Goal: Information Seeking & Learning: Learn about a topic

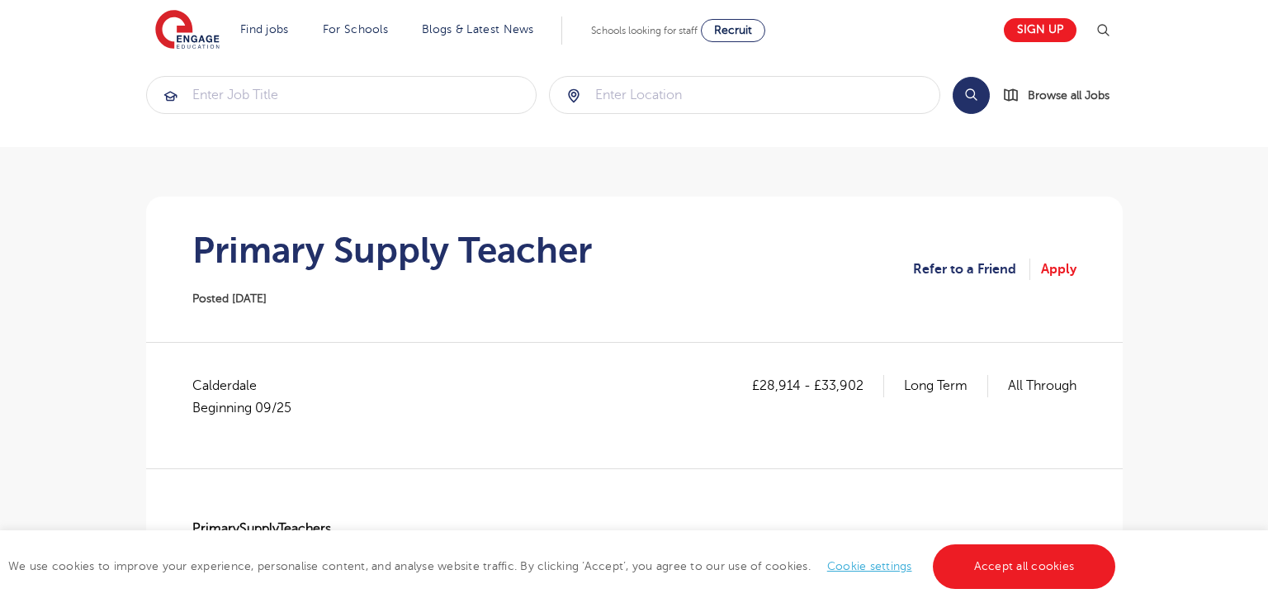
scroll to position [19, 0]
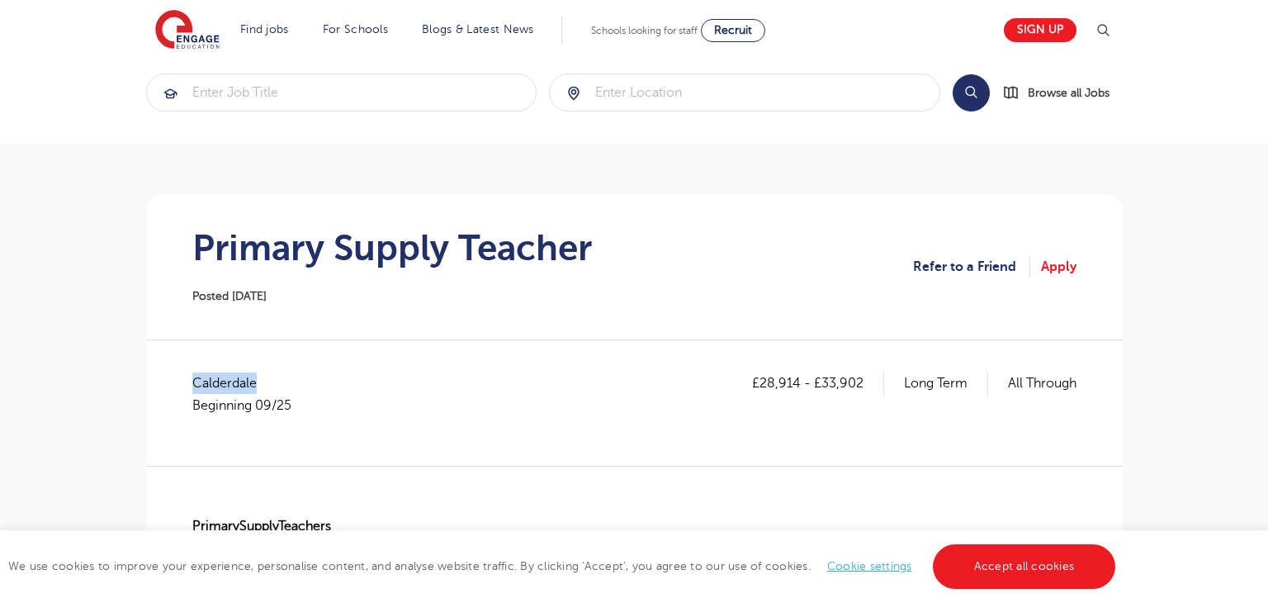
drag, startPoint x: 254, startPoint y: 381, endPoint x: 188, endPoint y: 371, distance: 66.9
copy span "Calderdale"
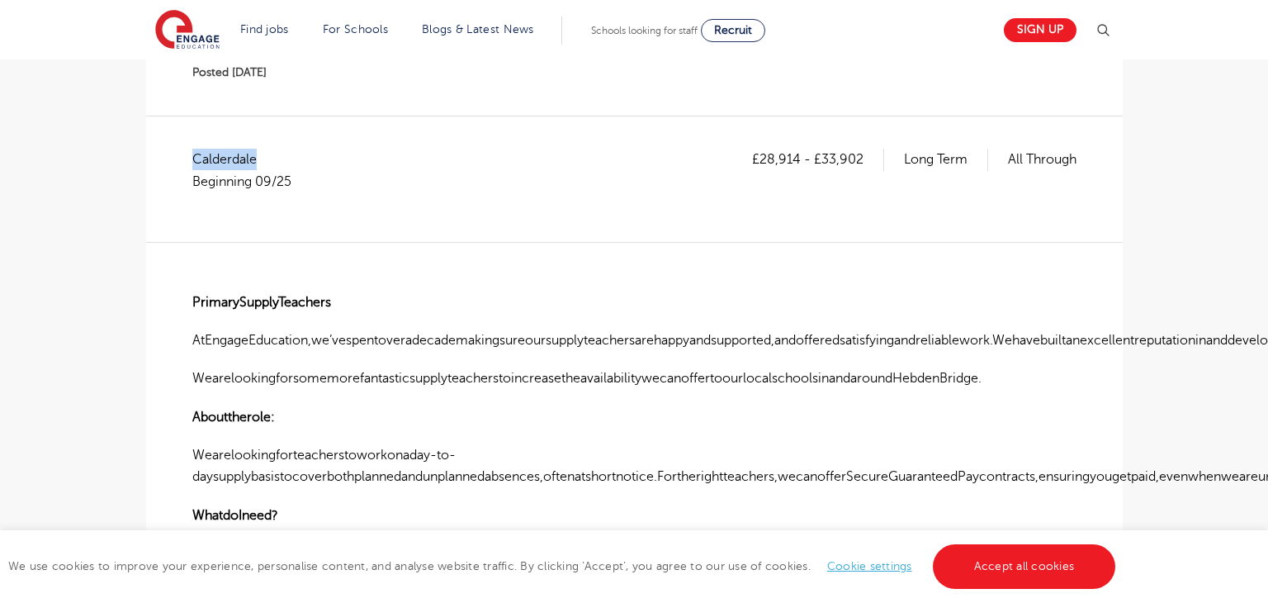
scroll to position [225, 0]
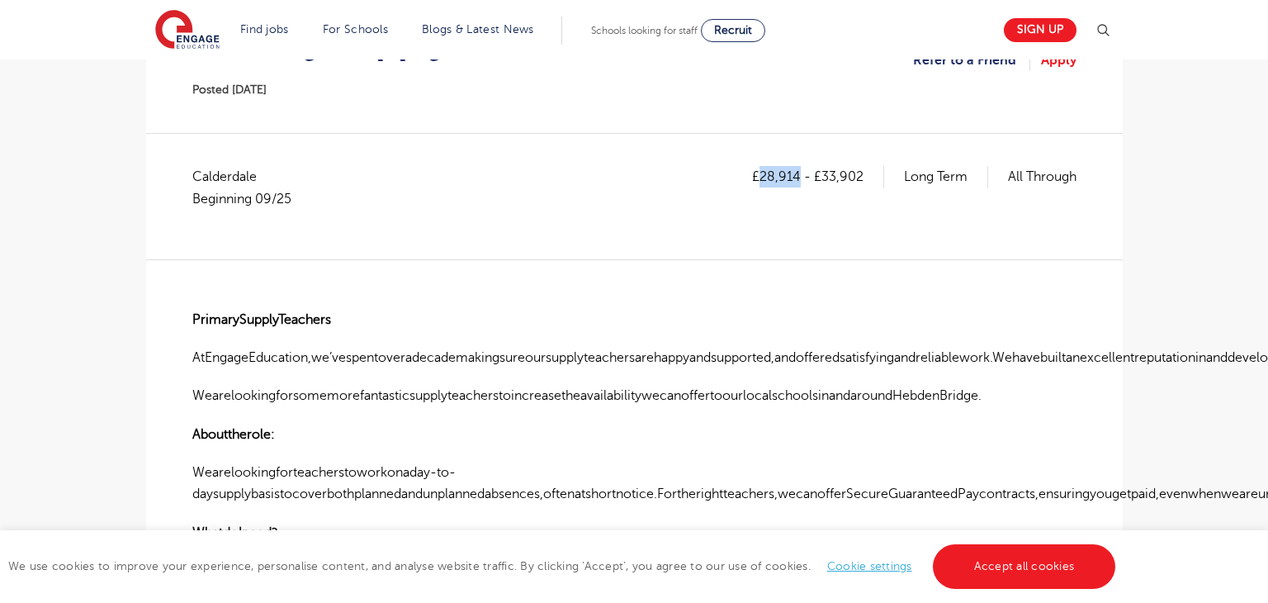
drag, startPoint x: 759, startPoint y: 172, endPoint x: 825, endPoint y: 191, distance: 68.2
click at [797, 182] on p "£28,914 - £33,902" at bounding box center [818, 176] width 132 height 21
copy p "28,914"
drag, startPoint x: 830, startPoint y: 178, endPoint x: 871, endPoint y: 182, distance: 41.5
click at [871, 182] on p "£28,914 - £33,902" at bounding box center [818, 176] width 132 height 21
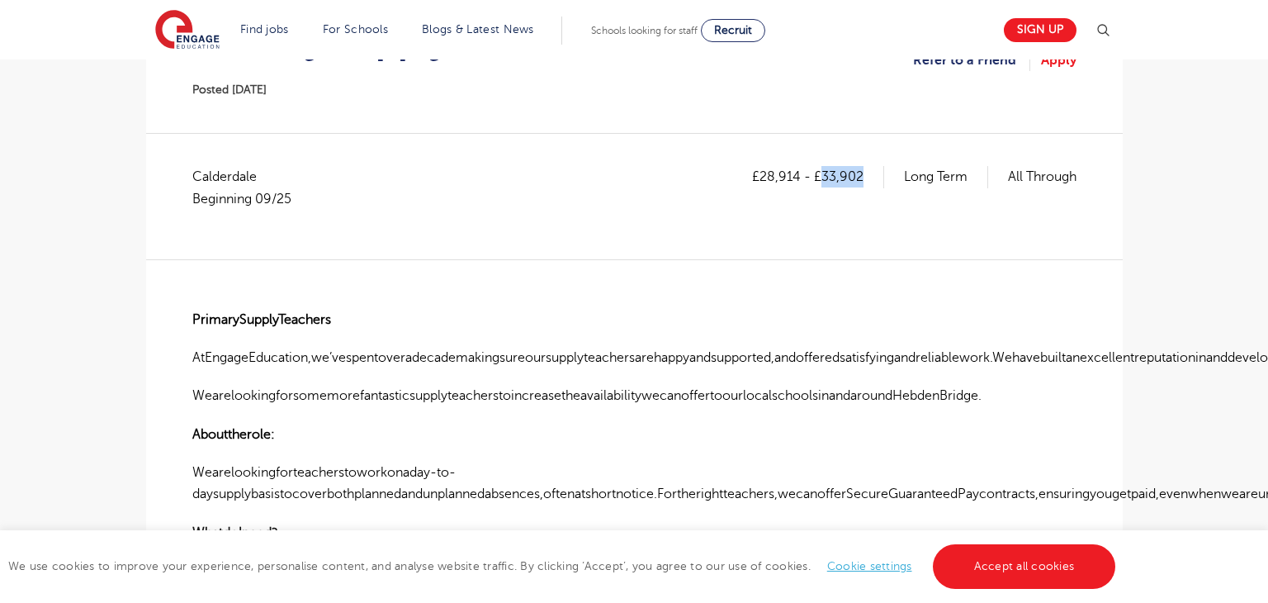
copy p "33,902"
click at [606, 210] on div "£28,914 - £33,902 Long Term All Through Calderdale Beginning 09/25" at bounding box center [634, 196] width 884 height 60
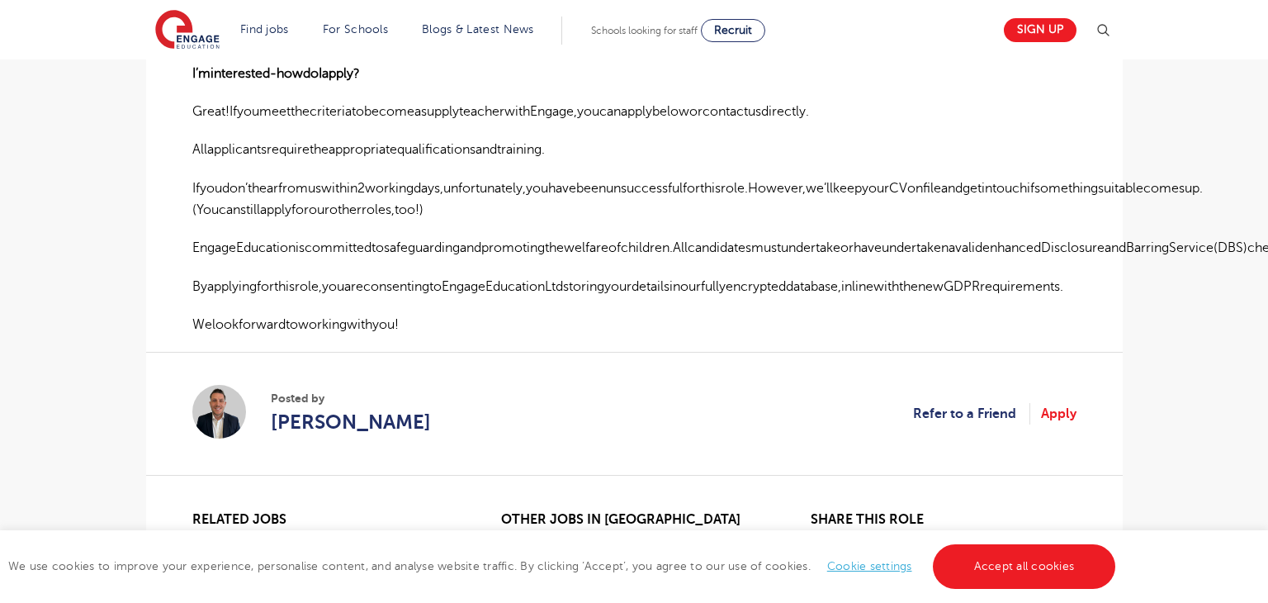
scroll to position [1275, 0]
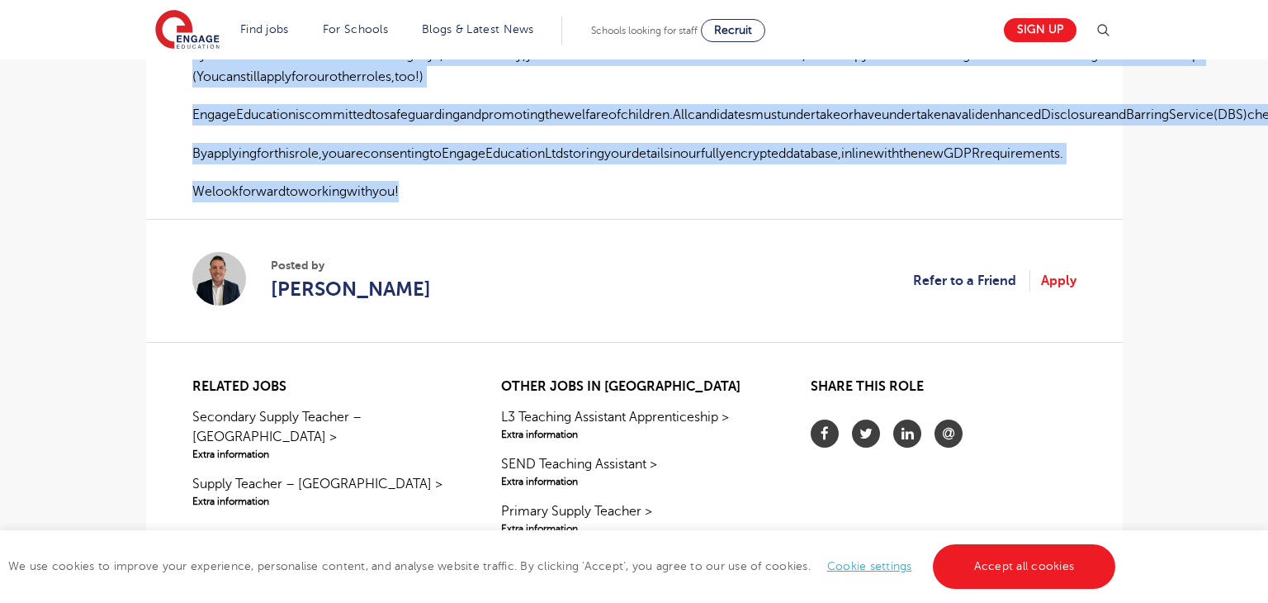
drag, startPoint x: 192, startPoint y: 162, endPoint x: 622, endPoint y: 201, distance: 431.0
copy div "PrimarySupplyTeachers AtEngageEducation,we’vespentoveradecademakingsureoursuppl…"
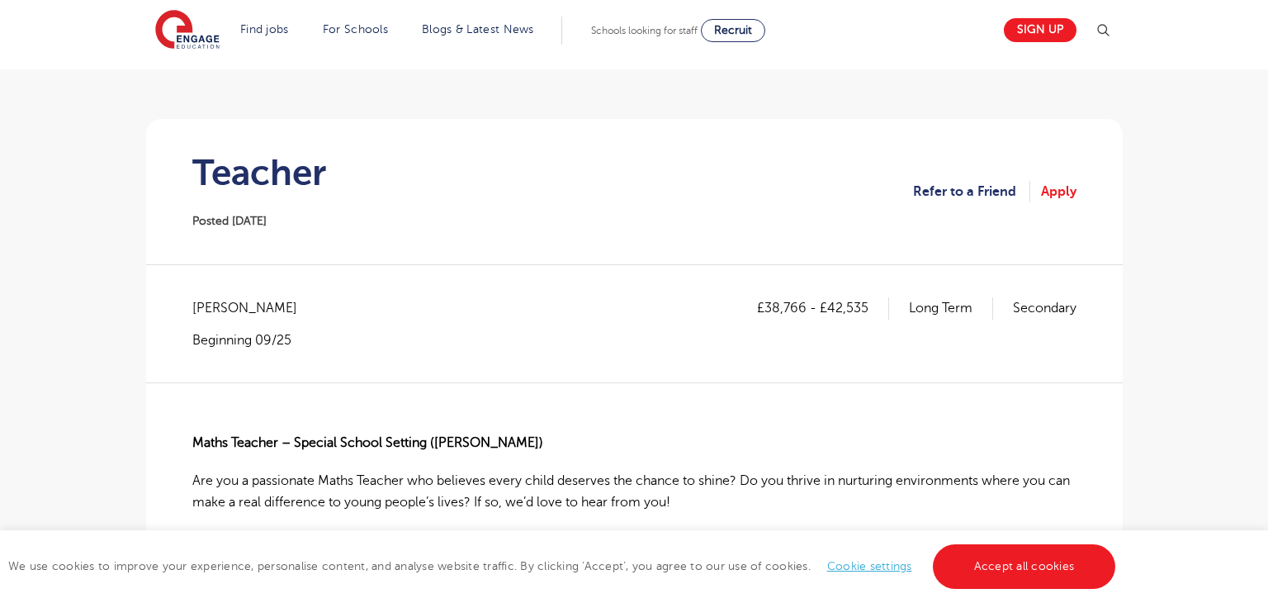
scroll to position [94, 0]
drag, startPoint x: 282, startPoint y: 307, endPoint x: 182, endPoint y: 296, distance: 101.3
copy span "Brent - Brent"
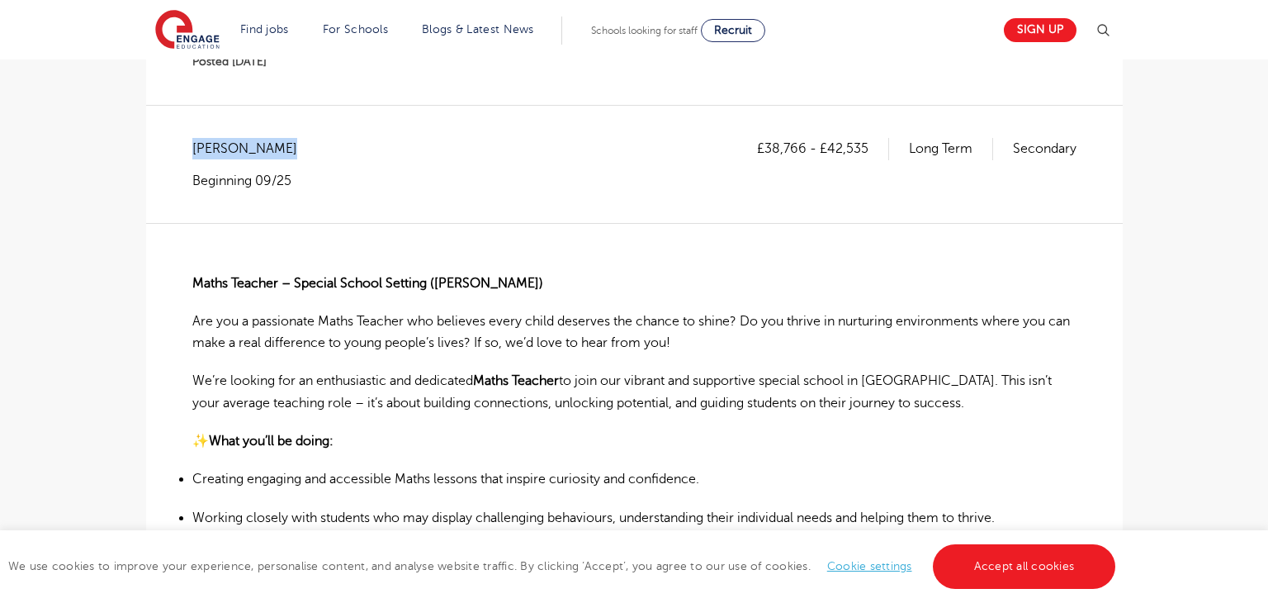
scroll to position [258, 0]
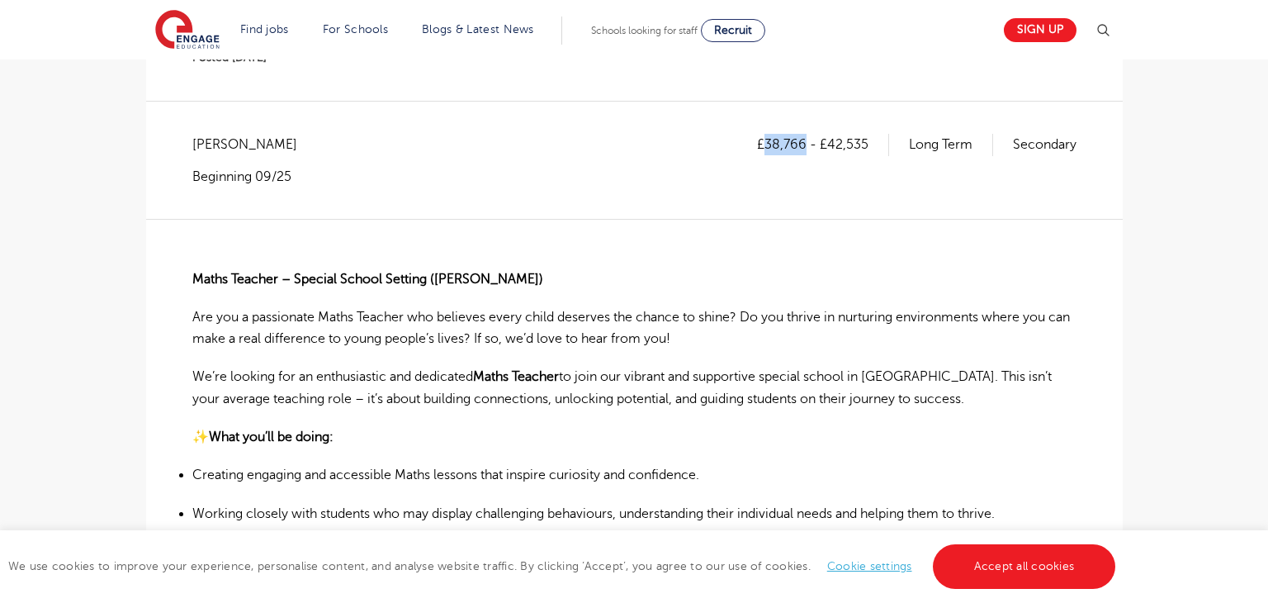
drag, startPoint x: 766, startPoint y: 144, endPoint x: 803, endPoint y: 133, distance: 38.9
click at [803, 134] on p "£38,766 - £42,535" at bounding box center [823, 144] width 132 height 21
copy p "38,766"
drag, startPoint x: 828, startPoint y: 141, endPoint x: 869, endPoint y: 142, distance: 41.3
click at [869, 142] on p "£38,766 - £42,535" at bounding box center [823, 144] width 132 height 21
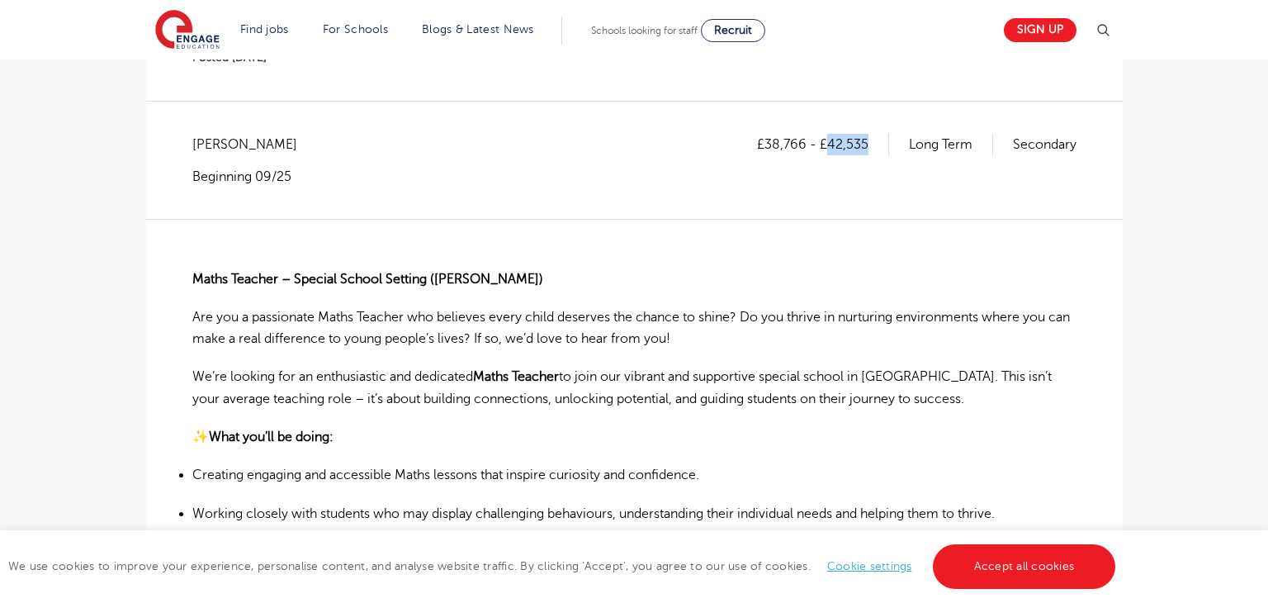
copy p "42,535"
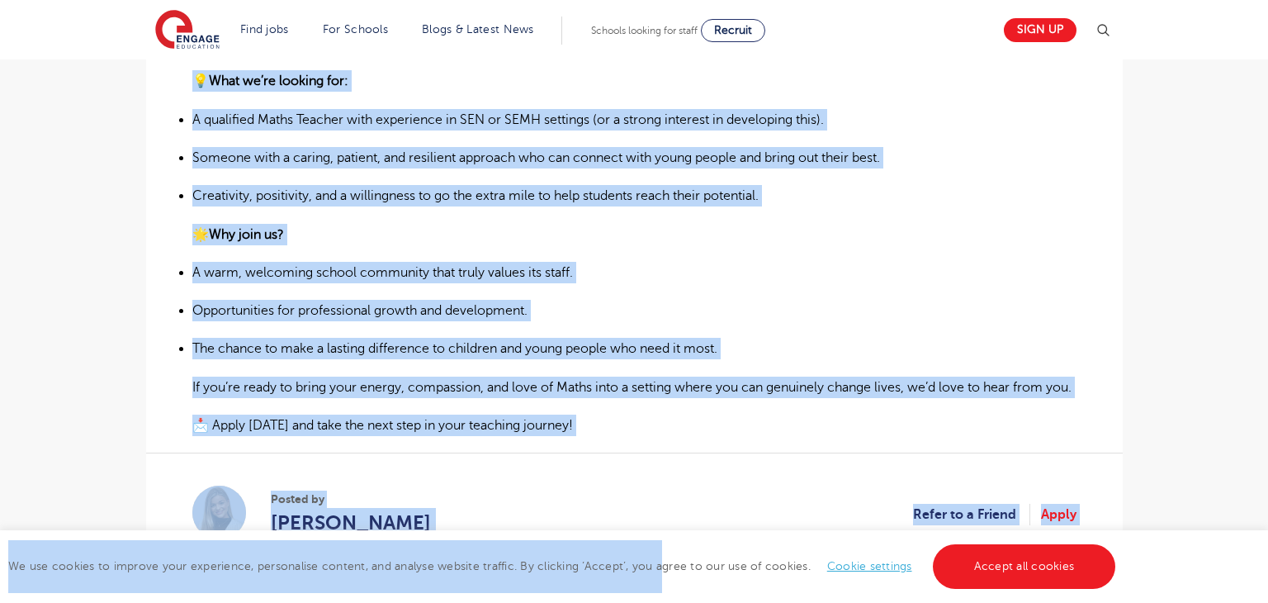
scroll to position [827, 0]
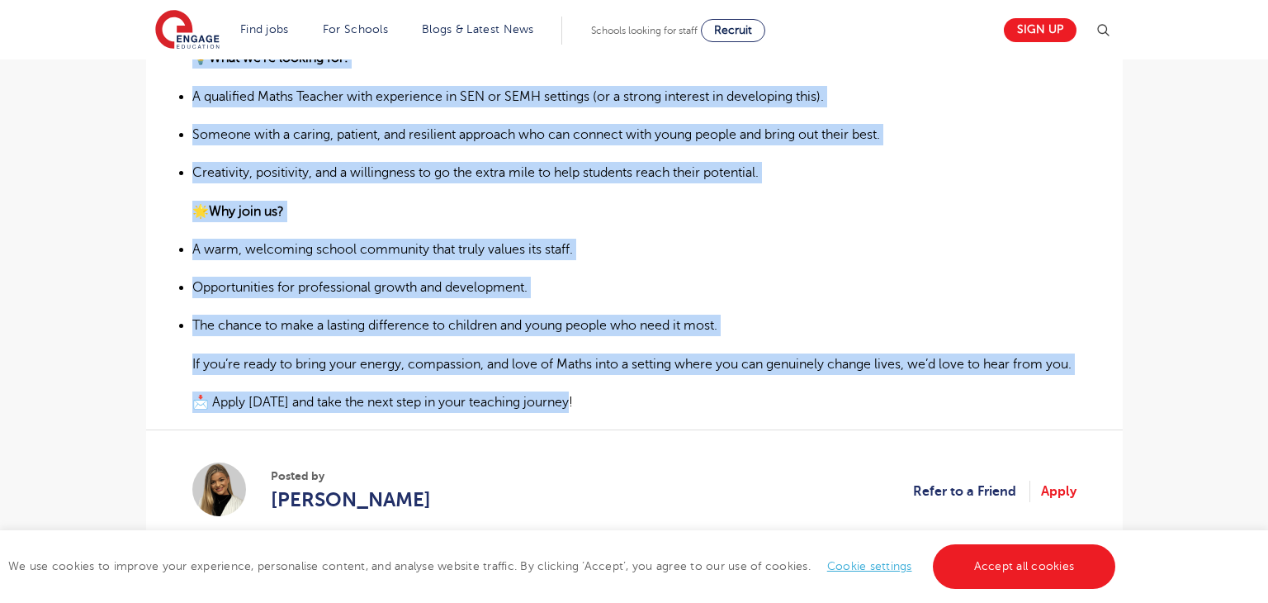
drag, startPoint x: 191, startPoint y: 264, endPoint x: 680, endPoint y: 406, distance: 508.9
click at [680, 406] on div "Maths Teacher – Special School Setting (Brent) Are you a passionate Maths Teach…" at bounding box center [634, 31] width 884 height 764
copy div "Maths Teacher – Special School Setting (Brent) Are you a passionate Maths Teach…"
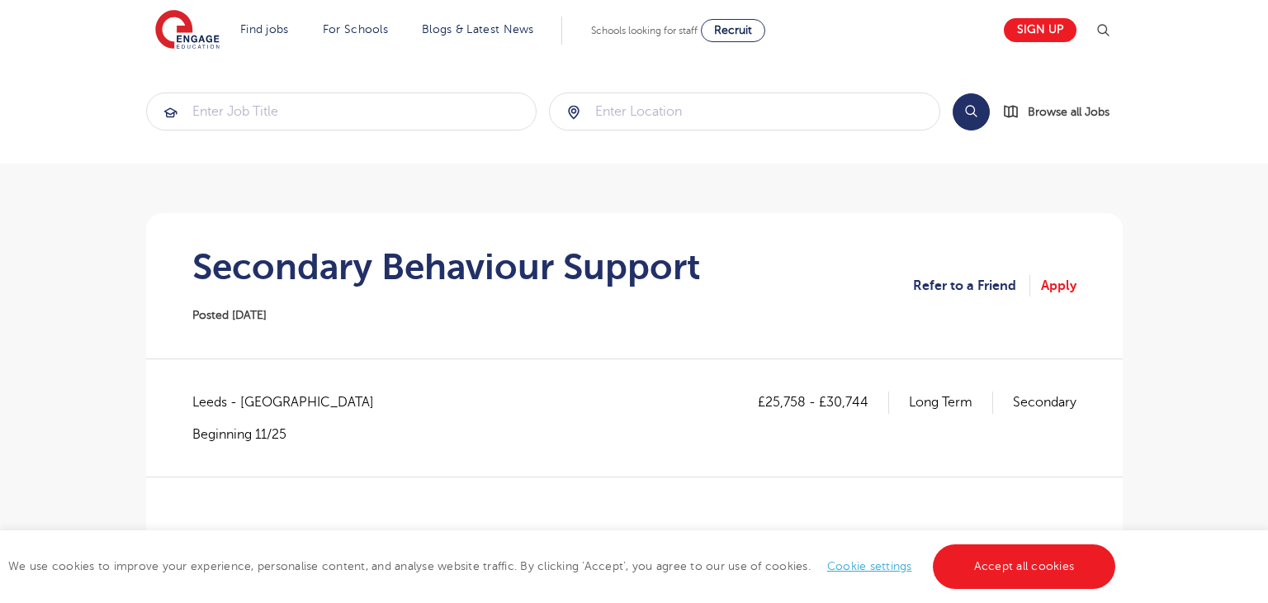
click at [409, 246] on h1 "Secondary Behaviour Support" at bounding box center [446, 266] width 508 height 41
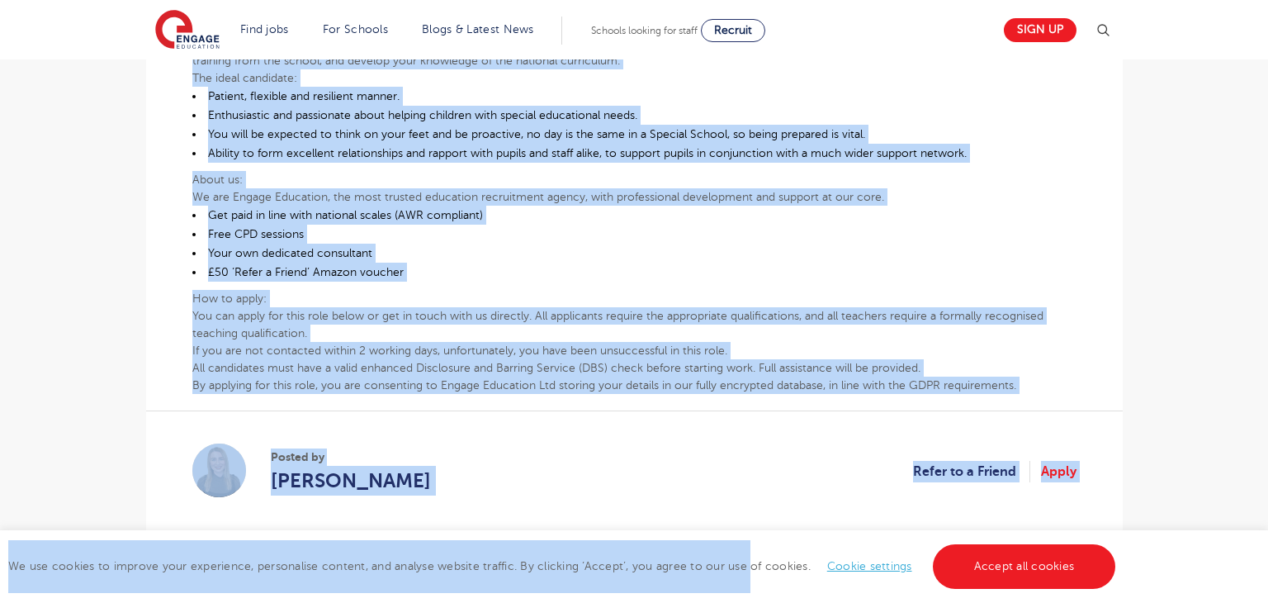
scroll to position [677, 0]
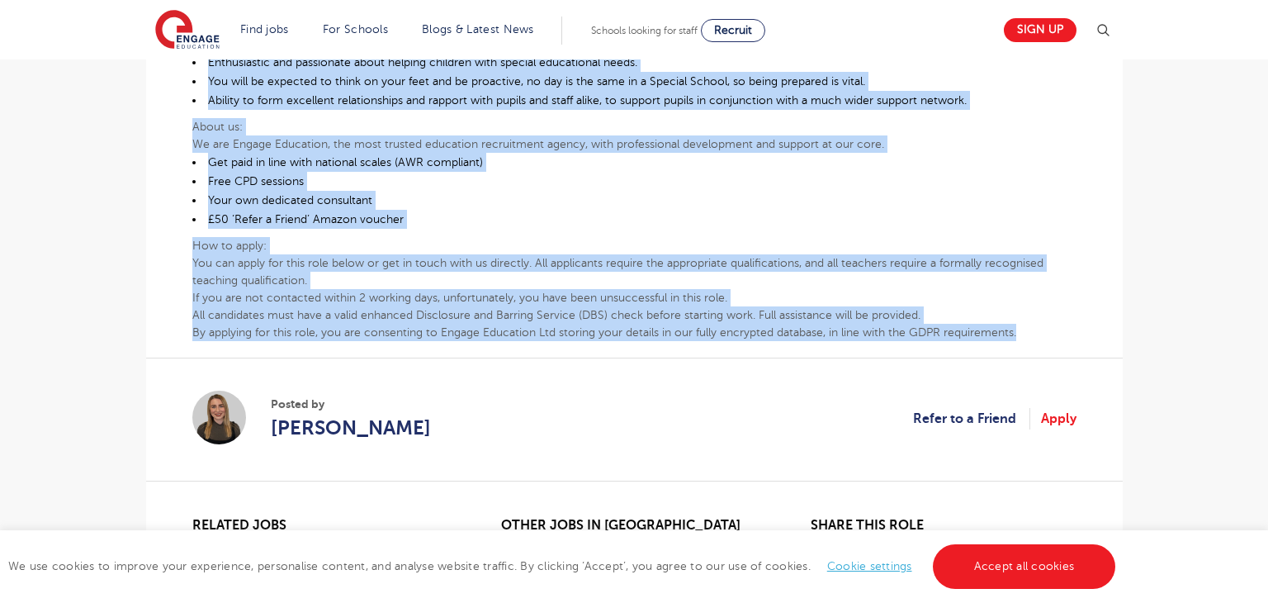
drag, startPoint x: 194, startPoint y: 295, endPoint x: 1028, endPoint y: 332, distance: 835.3
click at [1028, 332] on div "Secondary Behaviour Support Worker – Leeds At Engage, we know that a school run…" at bounding box center [634, 69] width 884 height 541
copy div "Loremipsu Dolorsita Consect Adipis – Elits Do Eiusmo, te inci utla e dolore mag…"
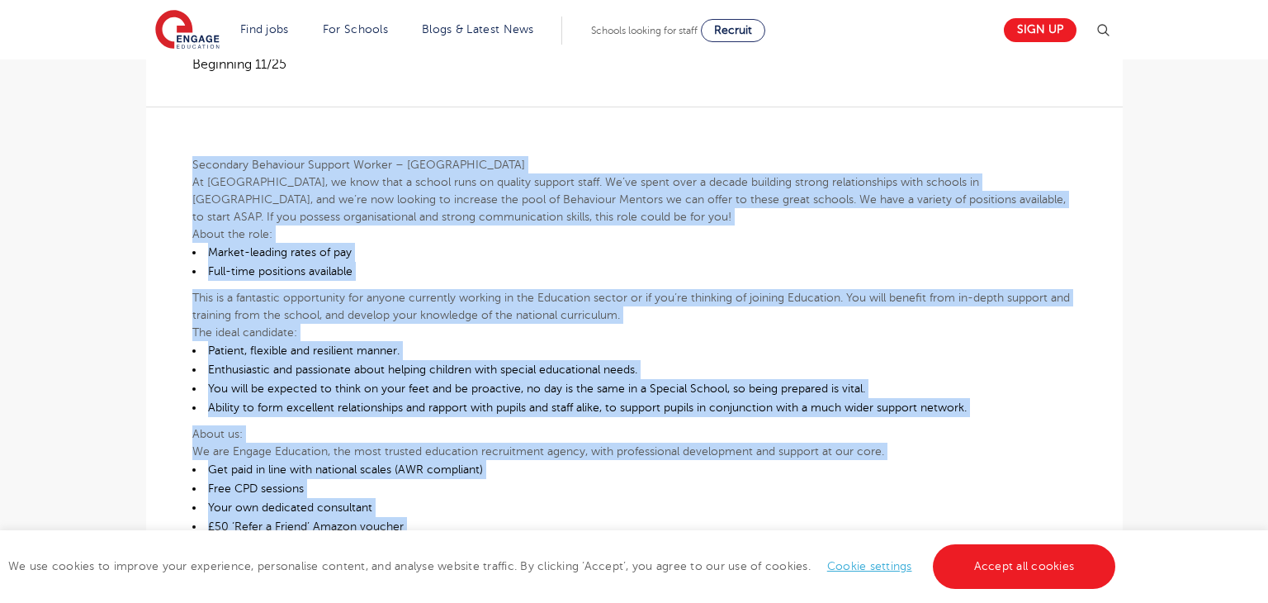
click at [830, 156] on p "Secondary Behaviour Support Worker – [GEOGRAPHIC_DATA]" at bounding box center [634, 164] width 884 height 17
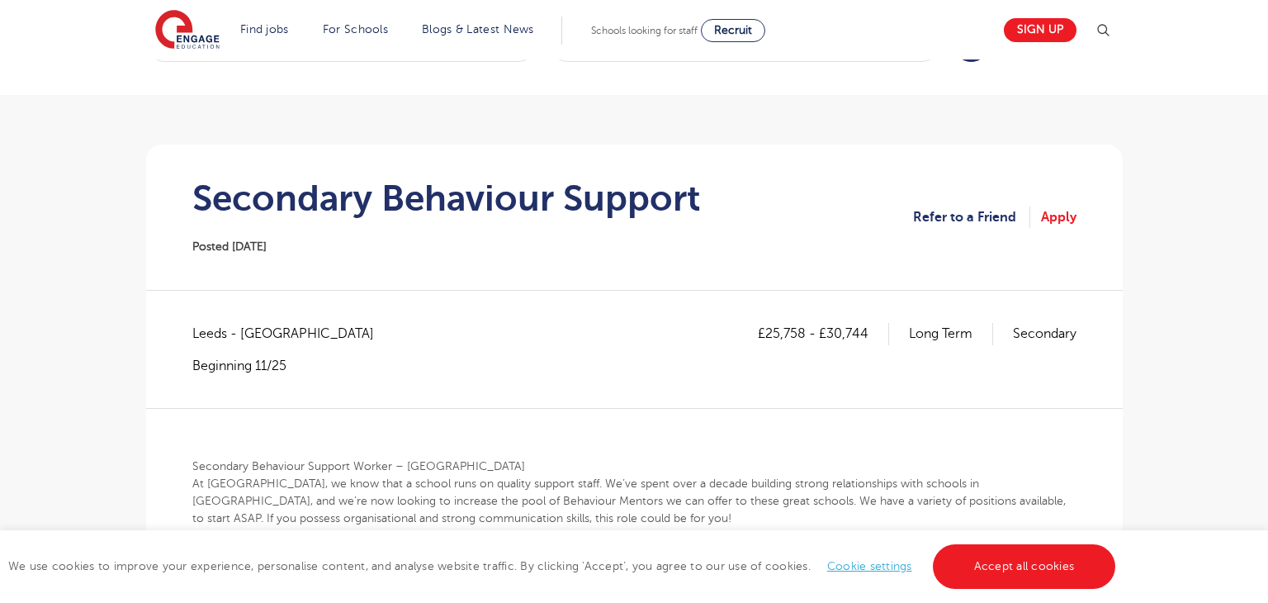
scroll to position [67, 0]
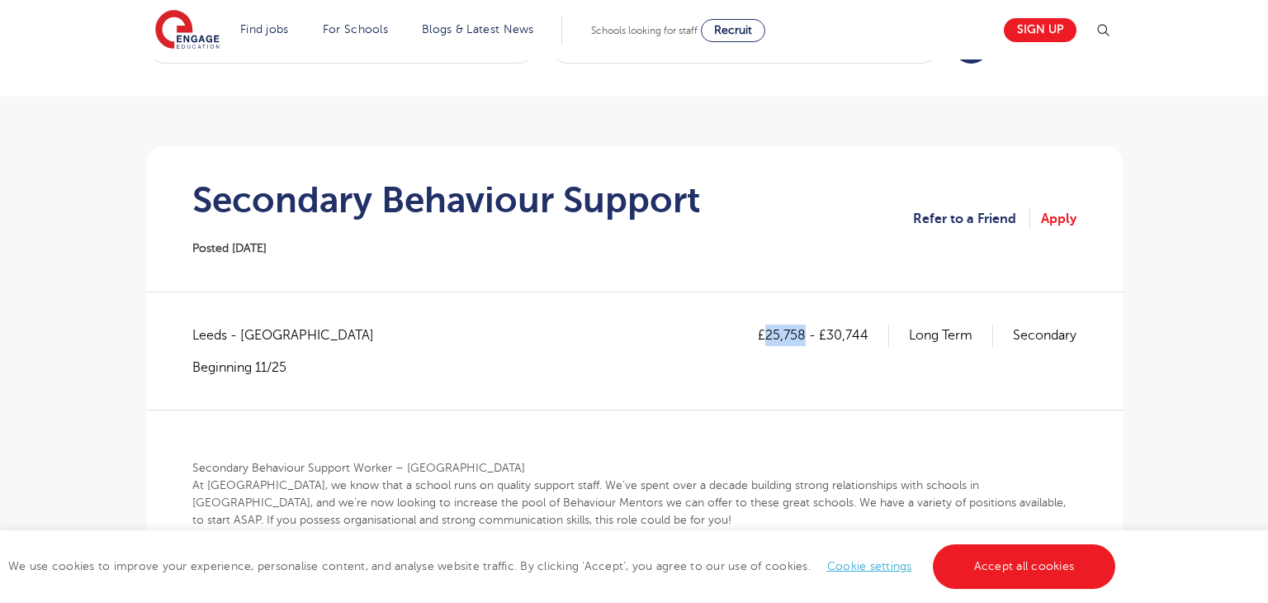
drag, startPoint x: 766, startPoint y: 335, endPoint x: 806, endPoint y: 332, distance: 39.8
click at [806, 332] on p "£25,758 - £30,744" at bounding box center [823, 334] width 131 height 21
copy p "25,758"
drag, startPoint x: 830, startPoint y: 328, endPoint x: 831, endPoint y: 340, distance: 12.4
click at [858, 336] on p "£25,758 - £30,744" at bounding box center [823, 334] width 131 height 21
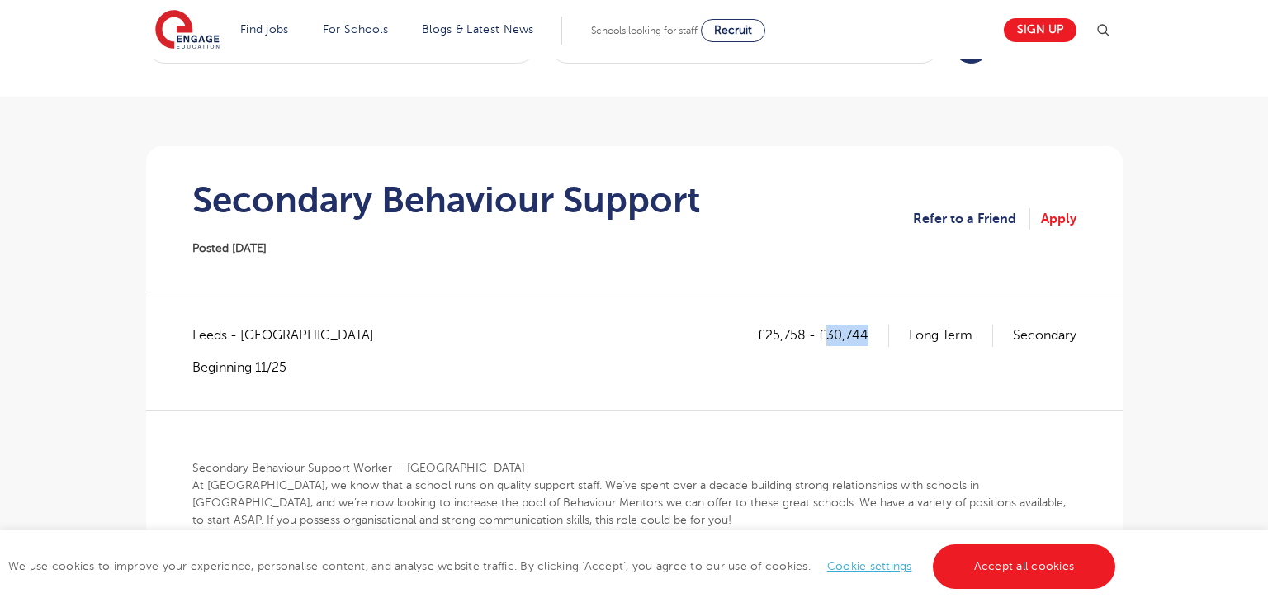
drag, startPoint x: 829, startPoint y: 338, endPoint x: 872, endPoint y: 338, distance: 43.8
click at [872, 338] on p "£25,758 - £30,744" at bounding box center [823, 334] width 131 height 21
copy p "30,744"
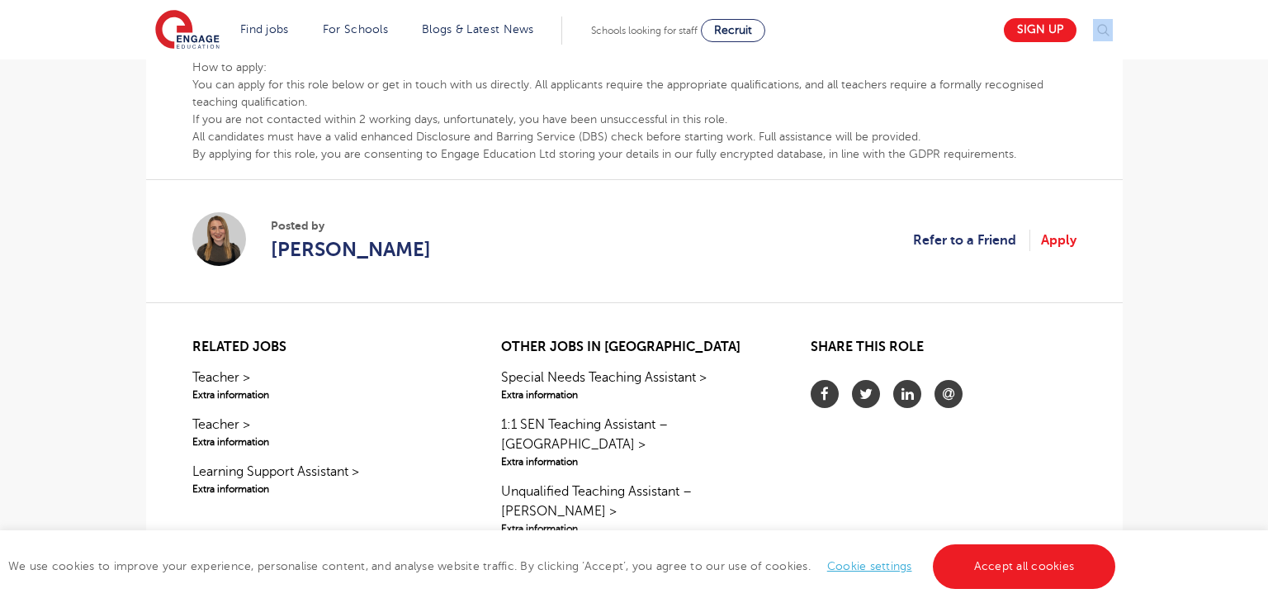
scroll to position [849, 0]
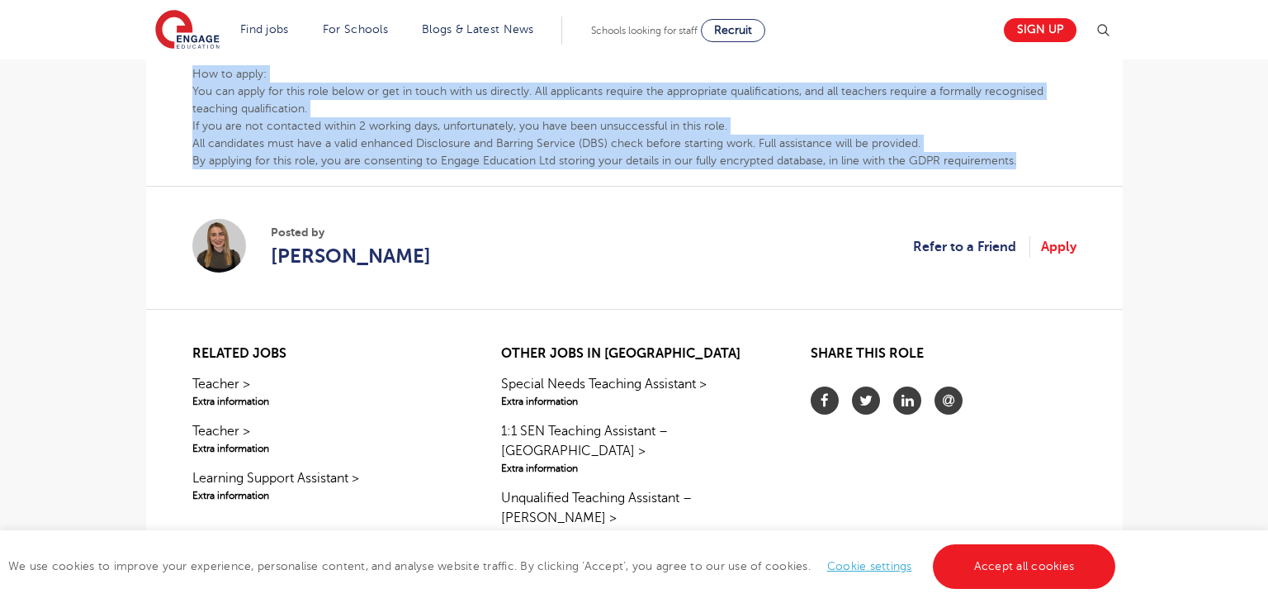
drag, startPoint x: 195, startPoint y: 461, endPoint x: 1036, endPoint y: 154, distance: 895.4
copy div "Secondary Behaviour Support Worker – Leeds At Engage, we know that a school run…"
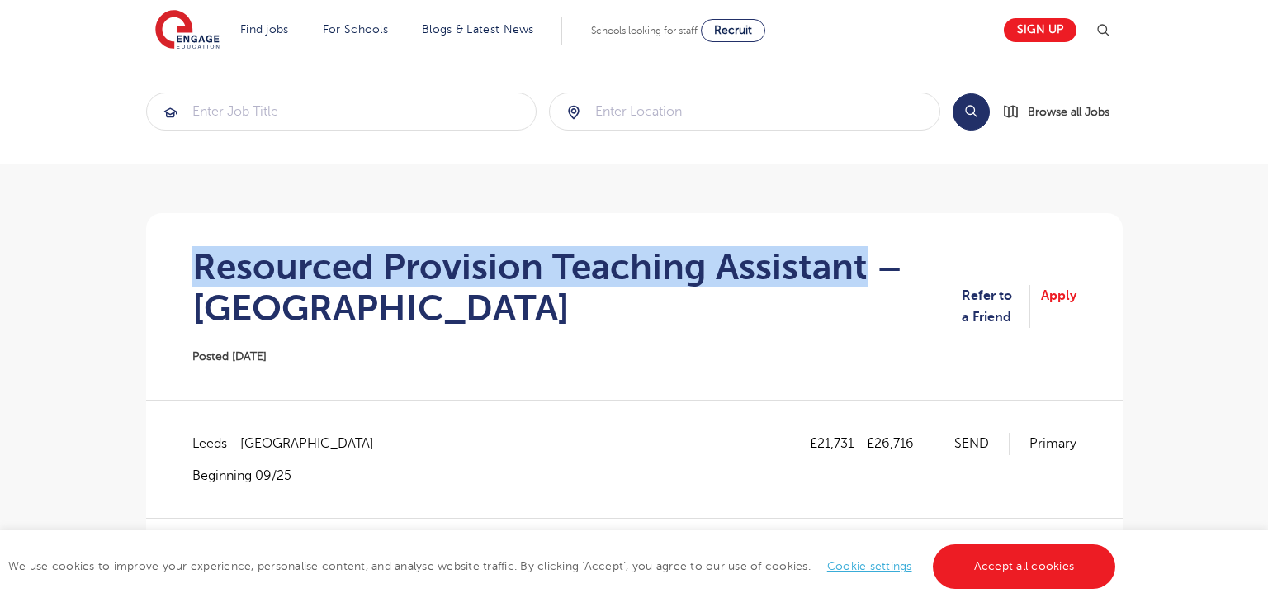
drag, startPoint x: 201, startPoint y: 261, endPoint x: 858, endPoint y: 271, distance: 657.1
click at [858, 271] on h1 "Resourced Provision Teaching Assistant – Leeds" at bounding box center [576, 287] width 769 height 83
copy h1 "Resourced Provision Teaching Assistant"
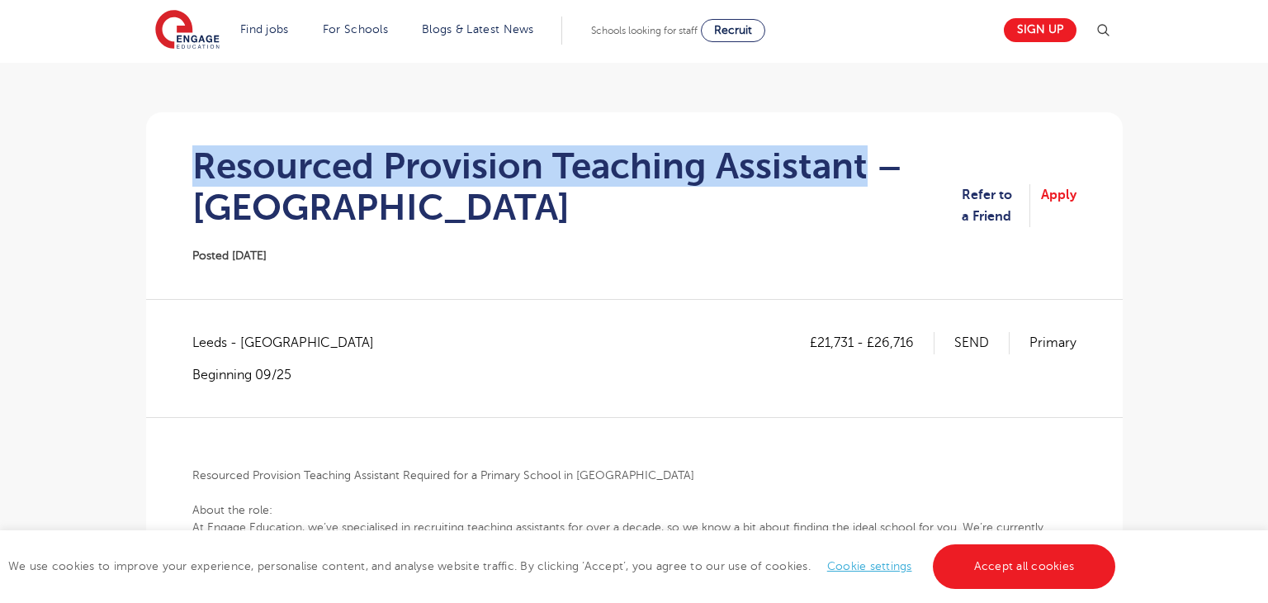
scroll to position [106, 0]
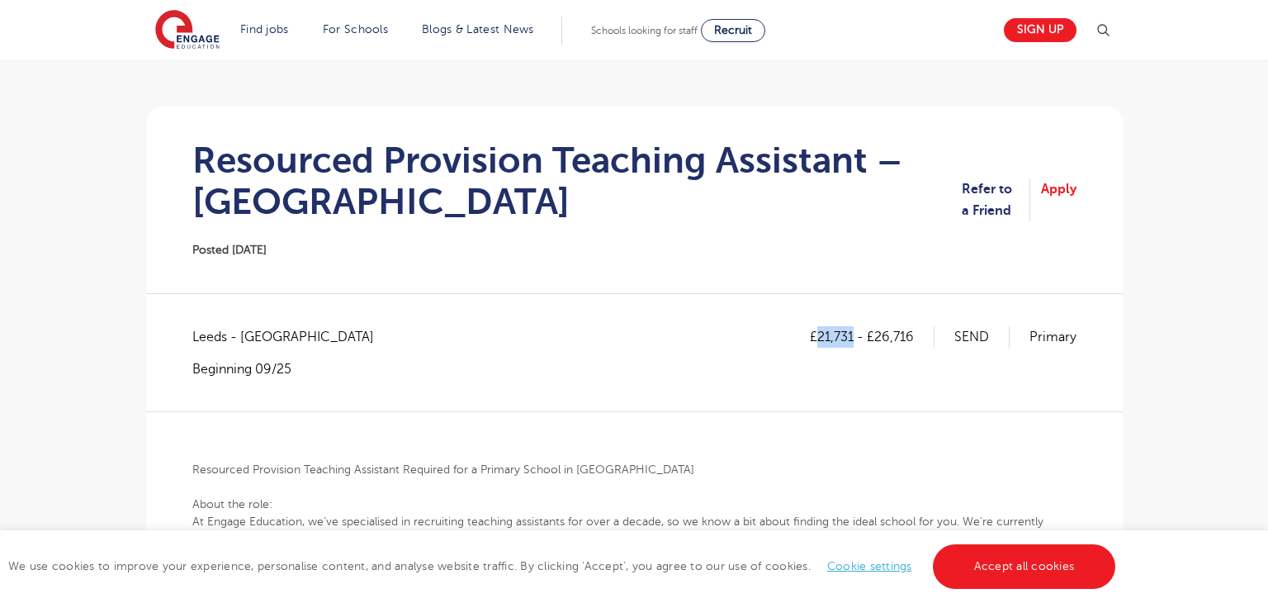
drag, startPoint x: 820, startPoint y: 338, endPoint x: 854, endPoint y: 340, distance: 33.9
click at [854, 341] on p "£21,731 - £26,716" at bounding box center [872, 336] width 125 height 21
copy p "21,731"
drag, startPoint x: 878, startPoint y: 334, endPoint x: 915, endPoint y: 341, distance: 37.7
click at [915, 341] on p "£21,731 - £26,716" at bounding box center [872, 336] width 125 height 21
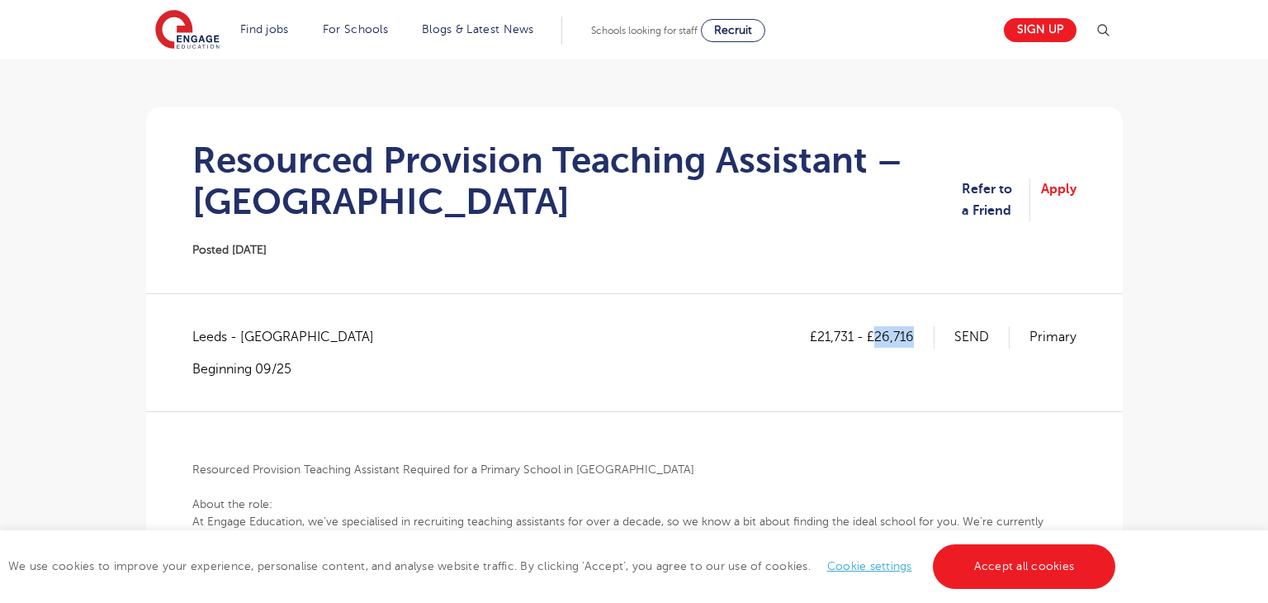
copy p "26,716"
click at [697, 218] on h1 "Resourced Provision Teaching Assistant – Leeds" at bounding box center [576, 180] width 769 height 83
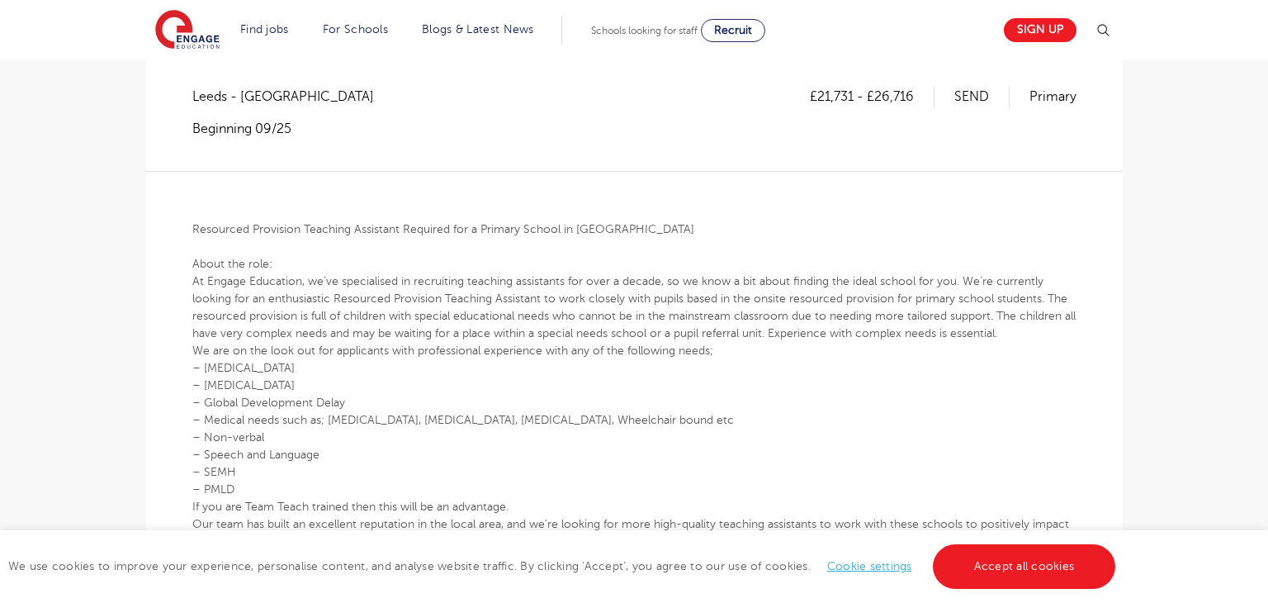
scroll to position [347, 0]
drag, startPoint x: 820, startPoint y: 99, endPoint x: 853, endPoint y: 92, distance: 34.6
click at [853, 92] on p "£21,731 - £26,716" at bounding box center [872, 96] width 125 height 21
copy p "21,731"
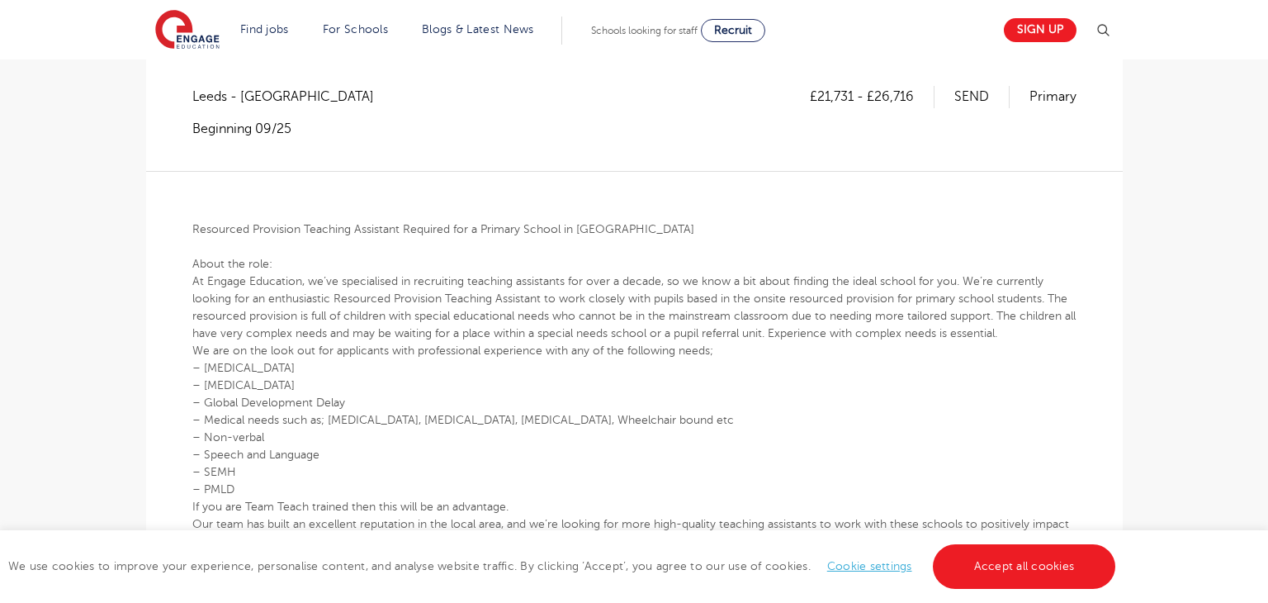
click at [891, 100] on p "£21,731 - £26,716" at bounding box center [872, 96] width 125 height 21
drag, startPoint x: 877, startPoint y: 99, endPoint x: 917, endPoint y: 103, distance: 39.8
click at [917, 103] on p "£21,731 - £26,716" at bounding box center [872, 96] width 125 height 21
copy p "26,716"
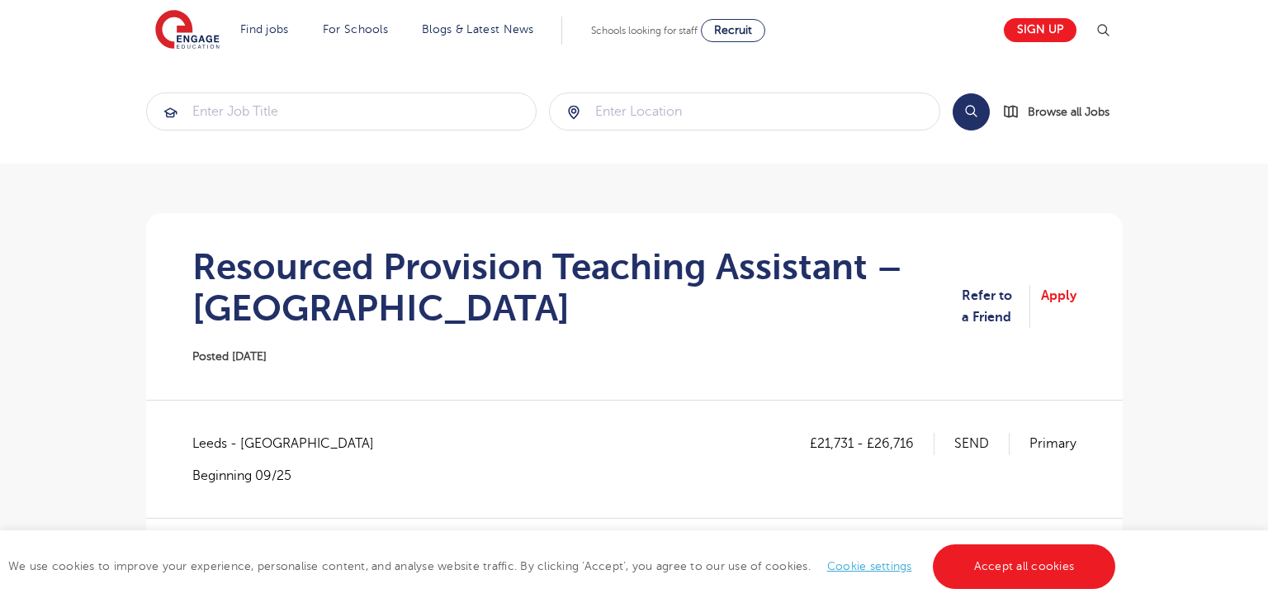
scroll to position [65, 0]
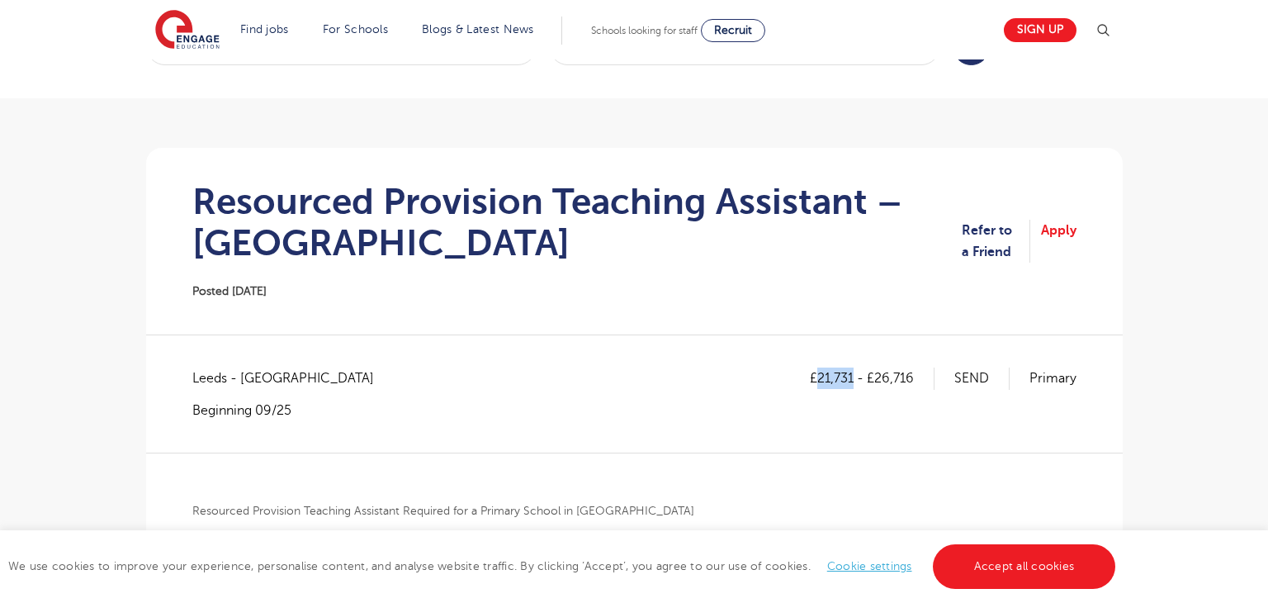
drag, startPoint x: 816, startPoint y: 379, endPoint x: 853, endPoint y: 380, distance: 37.2
click at [853, 380] on p "£21,731 - £26,716" at bounding box center [872, 377] width 125 height 21
copy p "21,731"
click at [879, 377] on p "£21,731 - £26,716" at bounding box center [872, 377] width 125 height 21
click at [877, 376] on p "£21,731 - £26,716" at bounding box center [872, 377] width 125 height 21
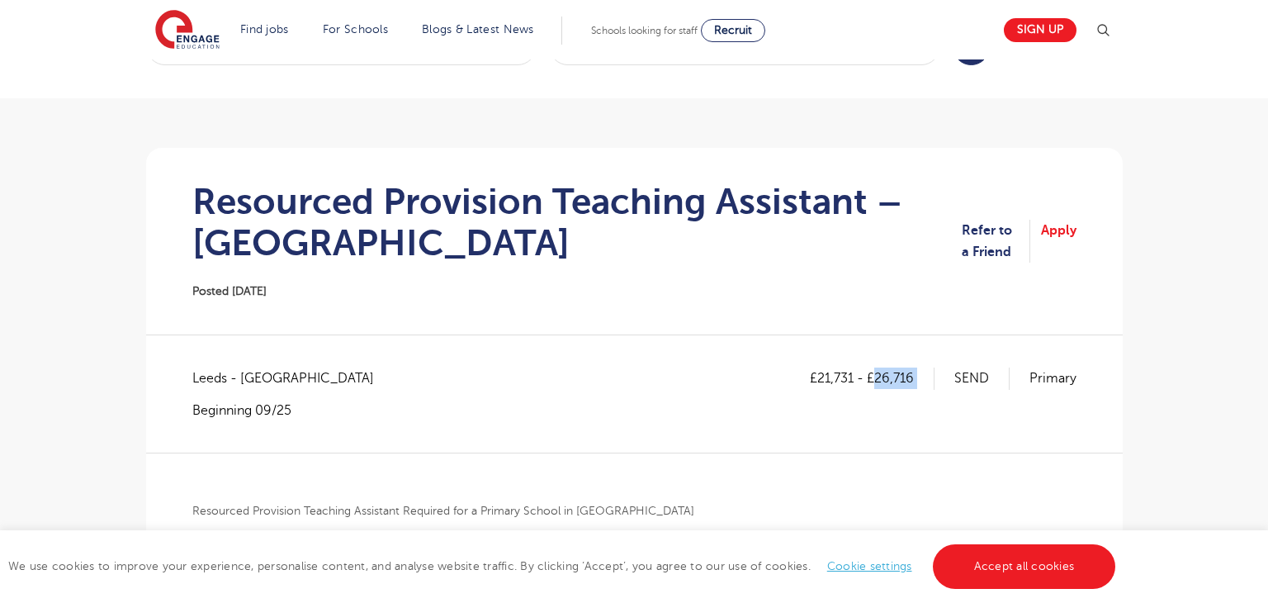
drag, startPoint x: 878, startPoint y: 377, endPoint x: 939, endPoint y: 391, distance: 61.9
click at [939, 392] on div "£21,731 - £26,716 SEND Primary" at bounding box center [943, 392] width 267 height 51
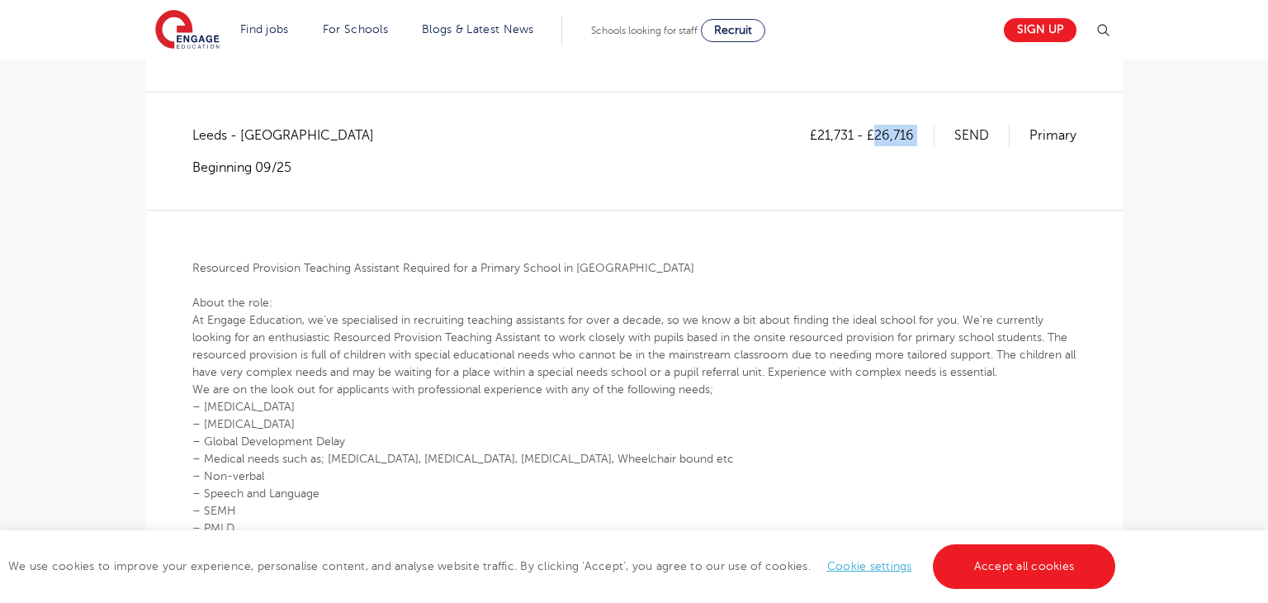
scroll to position [310, 0]
click at [747, 207] on div at bounding box center [634, 207] width 976 height 1
drag, startPoint x: 820, startPoint y: 136, endPoint x: 852, endPoint y: 130, distance: 31.9
click at [852, 130] on p "£21,731 - £26,716" at bounding box center [872, 132] width 125 height 21
copy p "21,731"
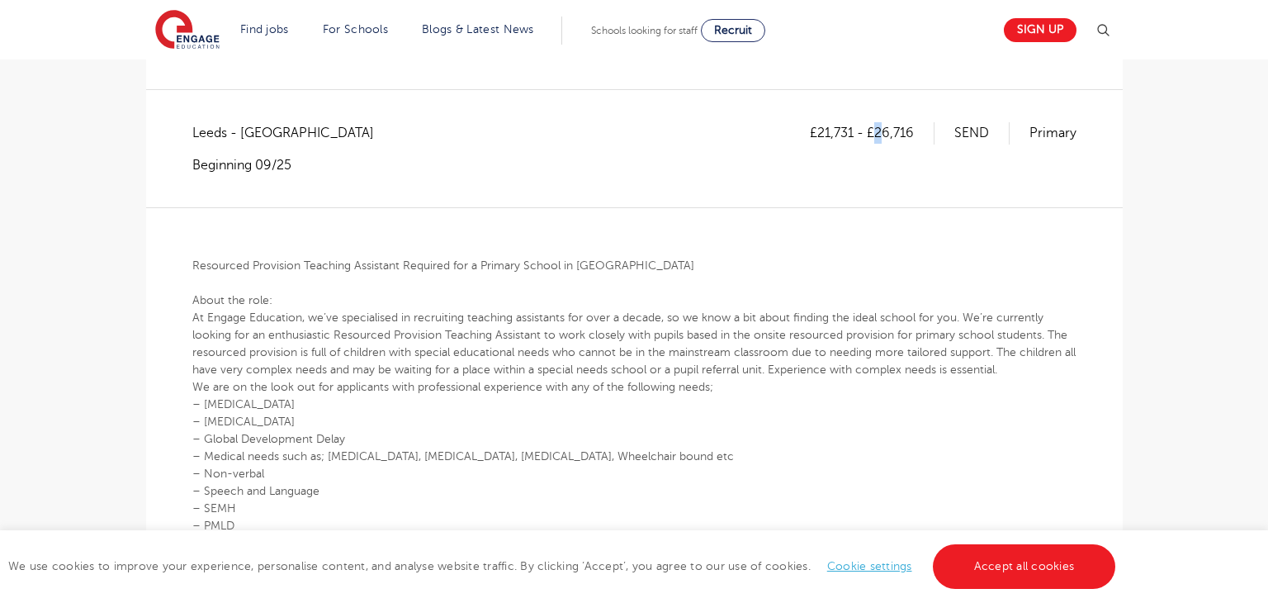
click at [880, 135] on p "£21,731 - £26,716" at bounding box center [872, 132] width 125 height 21
click at [878, 130] on p "£21,731 - £26,716" at bounding box center [872, 132] width 125 height 21
drag, startPoint x: 878, startPoint y: 130, endPoint x: 905, endPoint y: 139, distance: 27.9
click at [905, 139] on p "£21,731 - £26,716" at bounding box center [872, 132] width 125 height 21
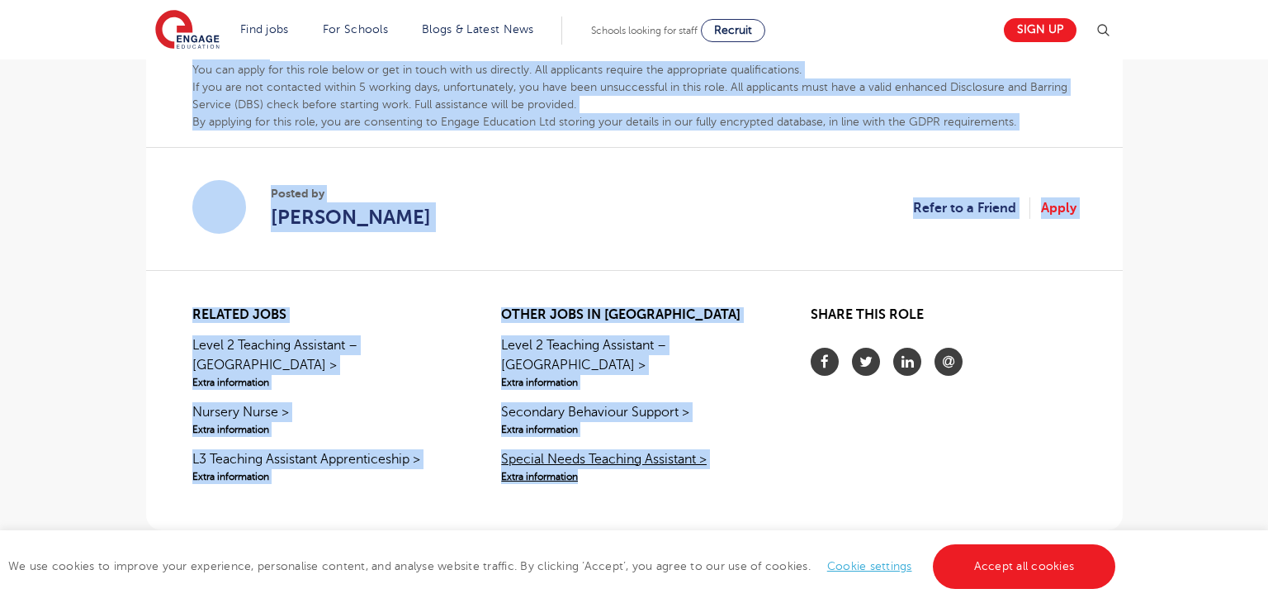
scroll to position [1263, 0]
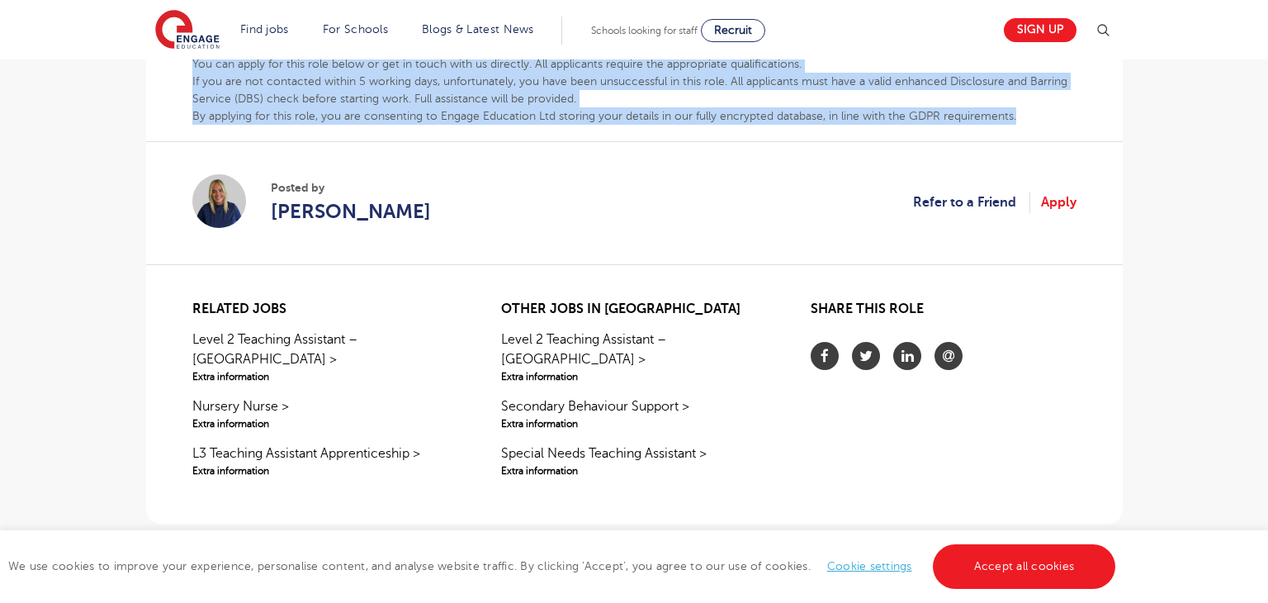
drag, startPoint x: 194, startPoint y: 263, endPoint x: 1048, endPoint y: 121, distance: 866.2
copy div "Resourced Provision Teaching Assistant Required for a Primary School in Leeds A…"
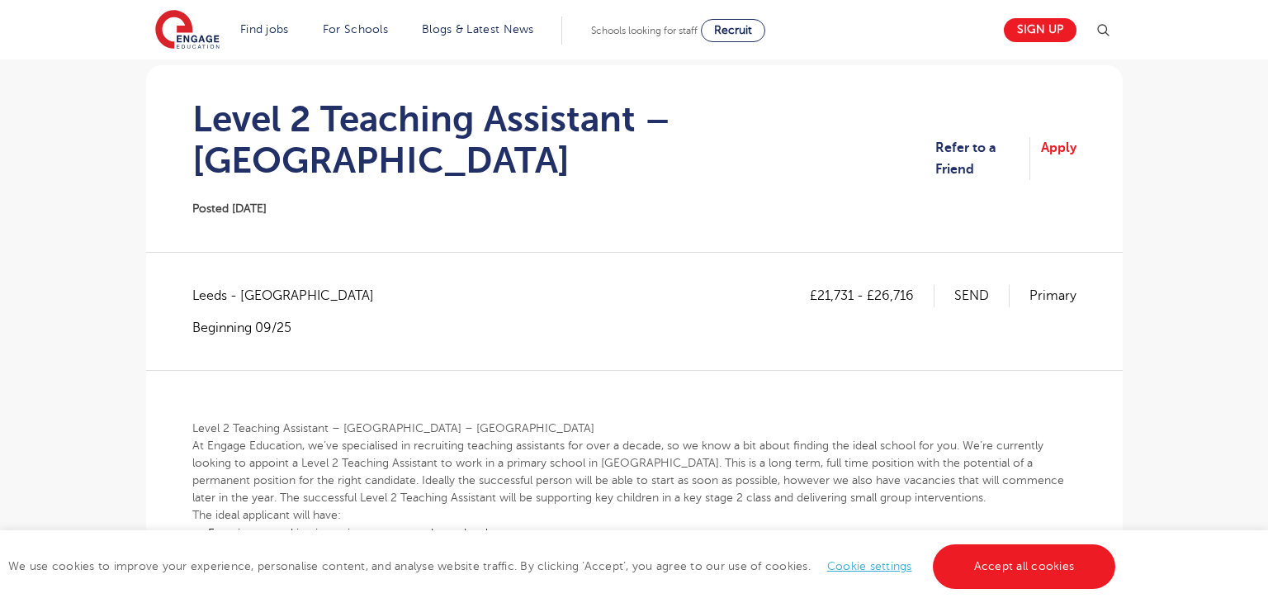
scroll to position [140, 0]
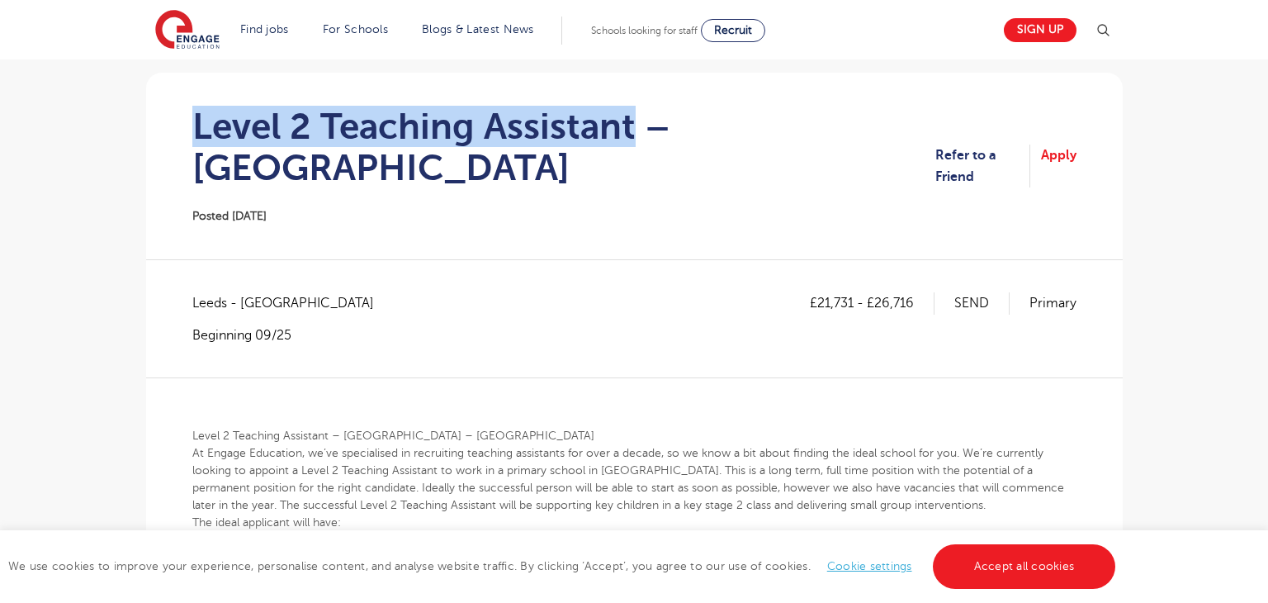
drag, startPoint x: 197, startPoint y: 130, endPoint x: 631, endPoint y: 114, distance: 433.6
click at [631, 114] on h1 "Level 2 Teaching Assistant – Leeds" at bounding box center [564, 147] width 744 height 83
copy h1 "Level 2 Teaching Assistant"
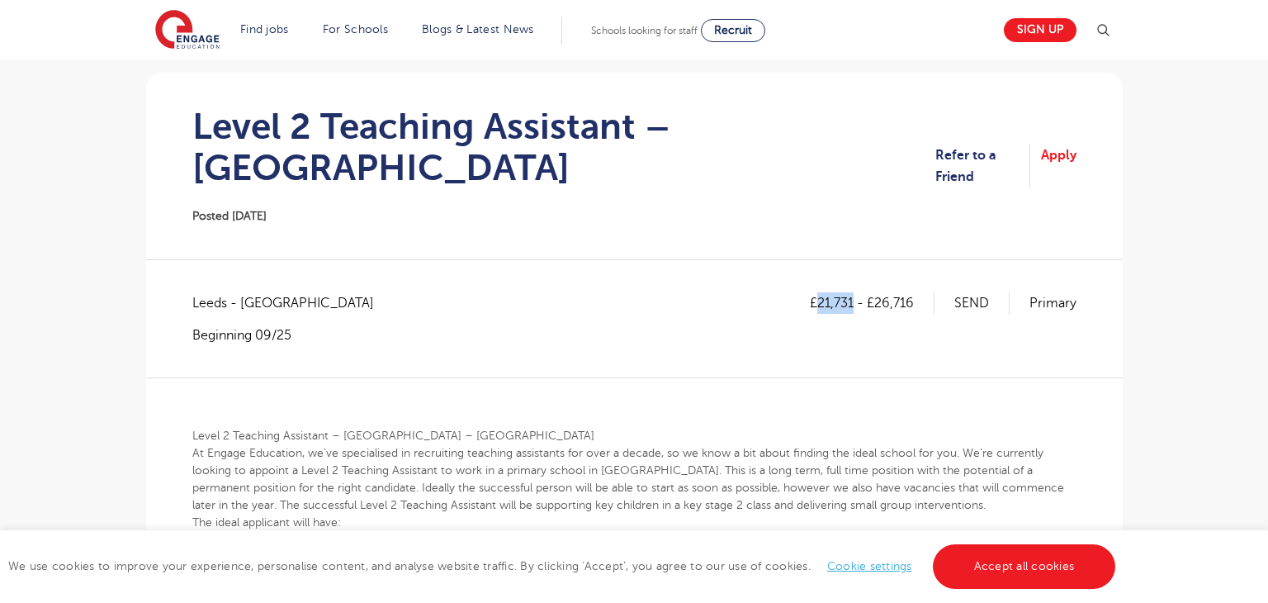
drag, startPoint x: 819, startPoint y: 262, endPoint x: 855, endPoint y: 267, distance: 36.6
click at [855, 292] on p "£21,731 - £26,716" at bounding box center [872, 302] width 125 height 21
copy p "21,731"
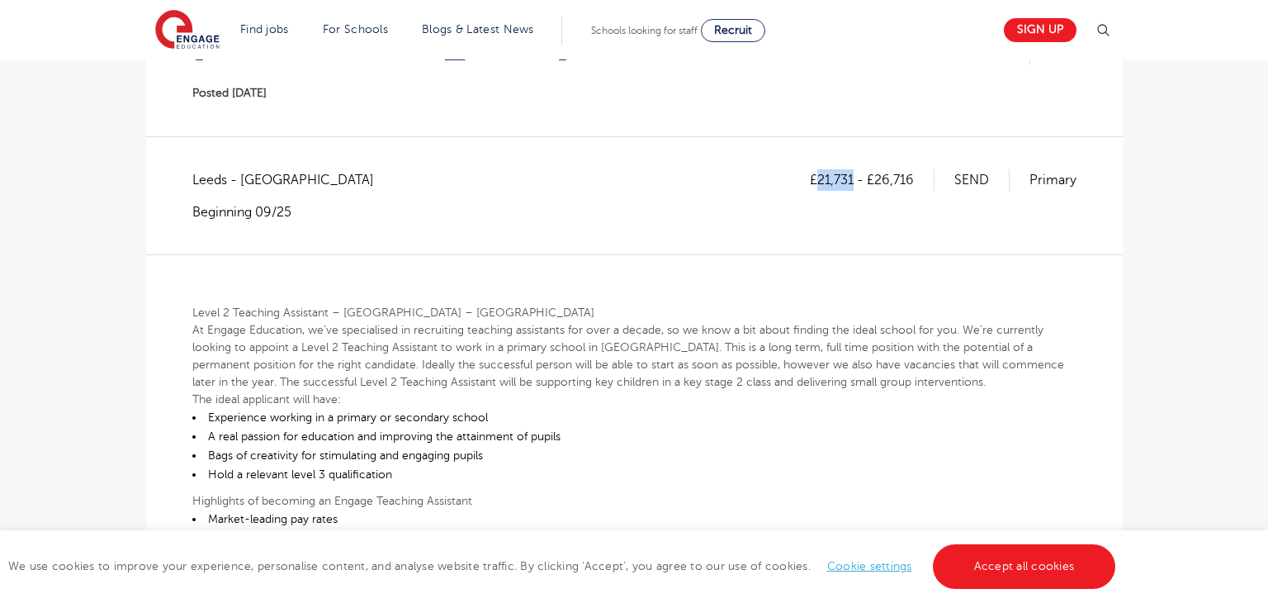
scroll to position [267, 0]
drag, startPoint x: 876, startPoint y: 134, endPoint x: 923, endPoint y: 139, distance: 47.3
click at [923, 166] on p "£21,731 - £26,716" at bounding box center [872, 176] width 125 height 21
copy p "26,716"
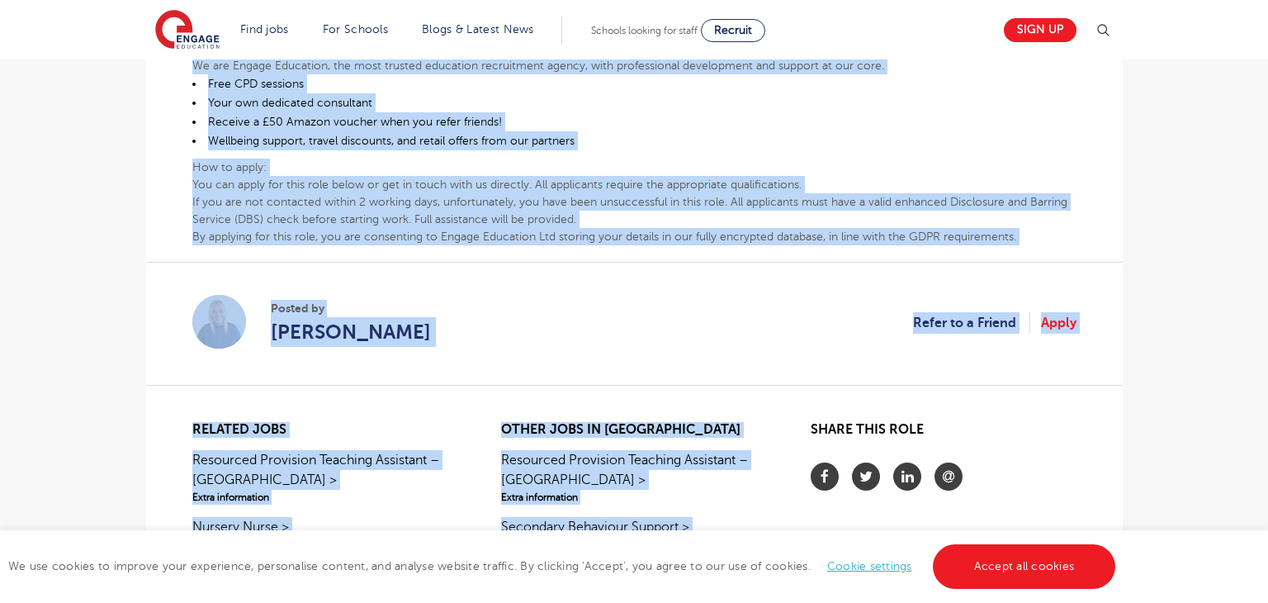
scroll to position [849, 0]
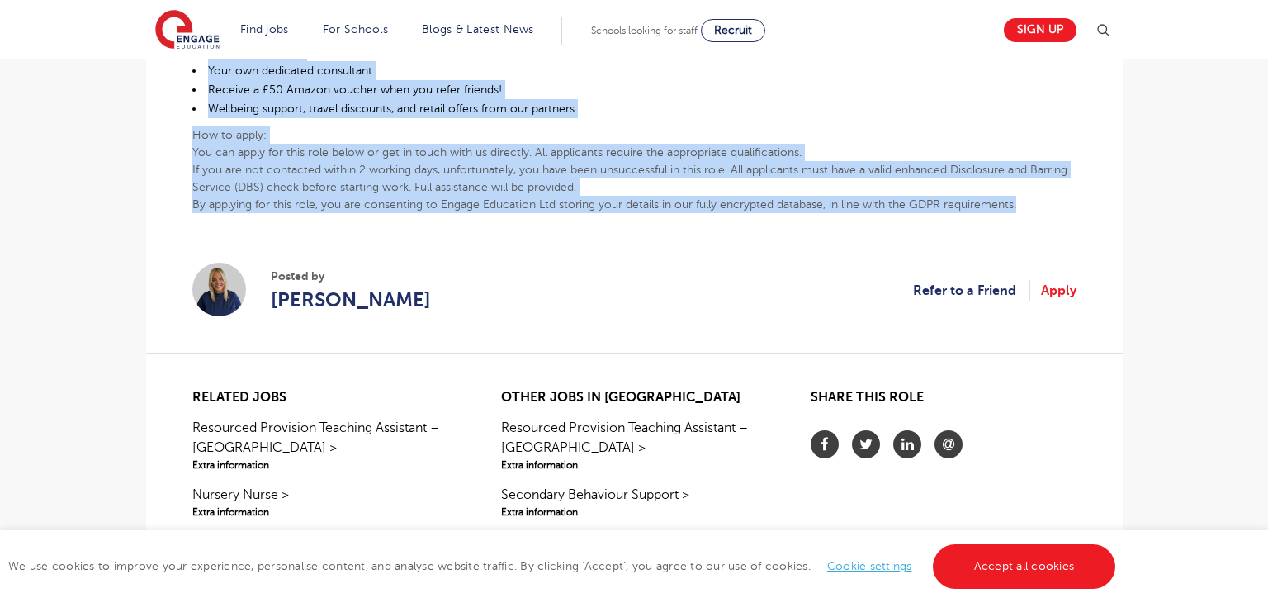
drag, startPoint x: 193, startPoint y: 267, endPoint x: 1029, endPoint y: 160, distance: 843.0
copy div "Level 2 Teaching Assistant – Primary School – Leeds At Engage Education, we’ve …"
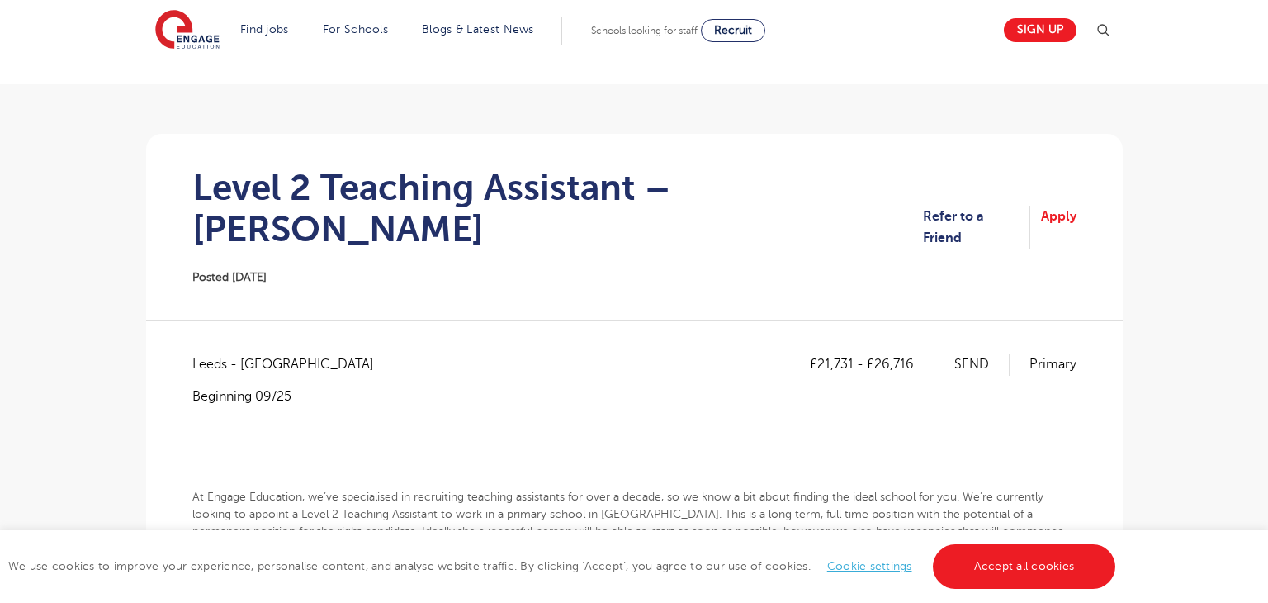
scroll to position [78, 0]
click at [194, 182] on h1 "Level 2 Teaching Assistant – [PERSON_NAME]" at bounding box center [557, 209] width 730 height 83
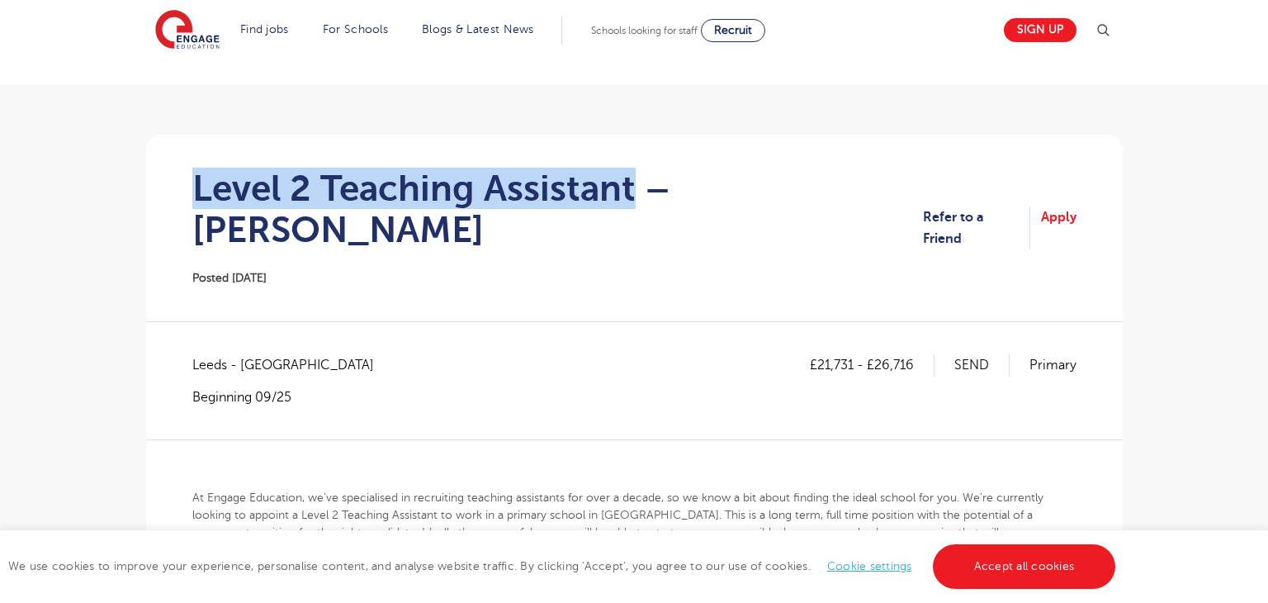
drag, startPoint x: 196, startPoint y: 181, endPoint x: 627, endPoint y: 192, distance: 431.0
click at [627, 192] on h1 "Level 2 Teaching Assistant – [PERSON_NAME]" at bounding box center [557, 209] width 730 height 83
copy h1 "Level 2 Teaching Assistant"
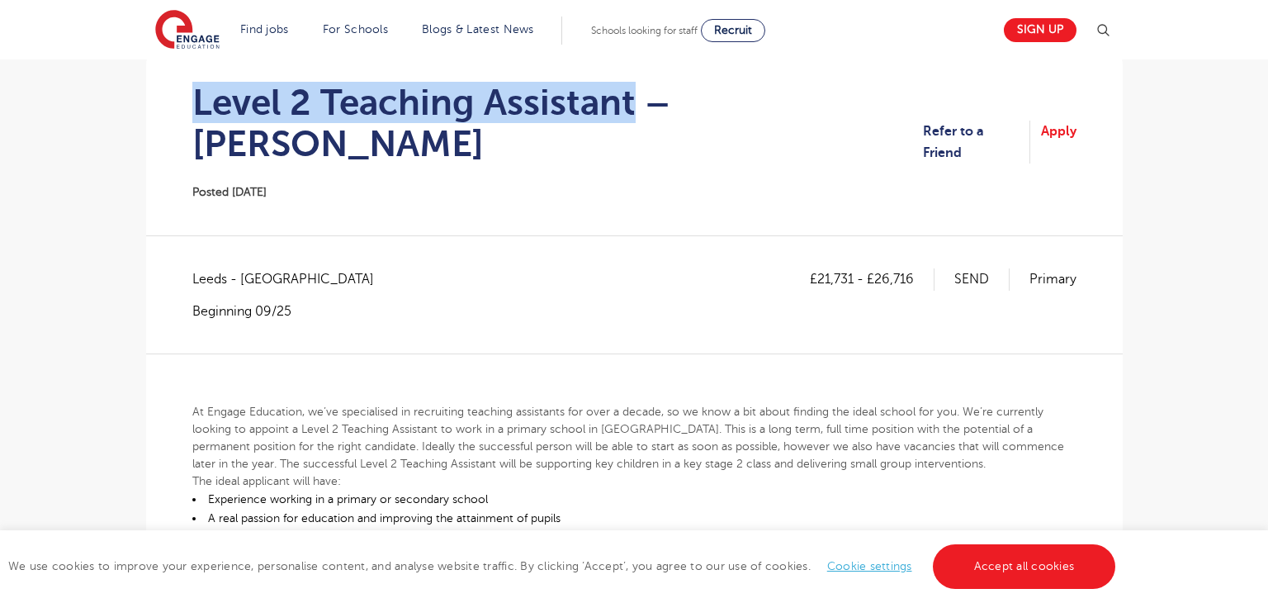
scroll to position [168, 0]
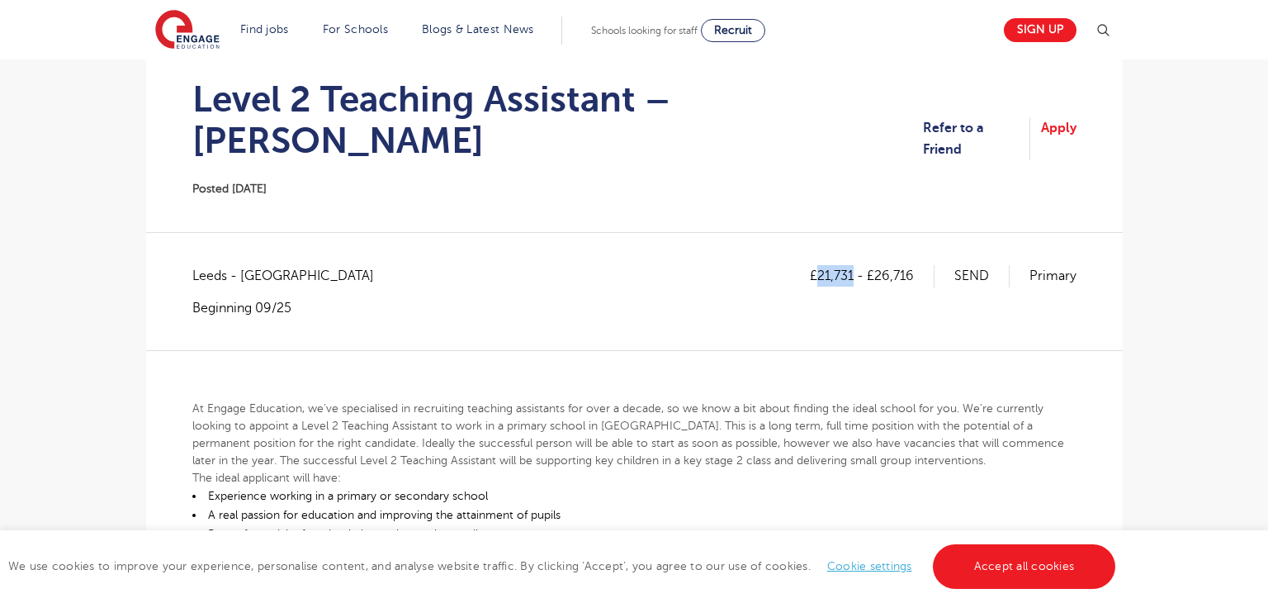
drag, startPoint x: 818, startPoint y: 234, endPoint x: 856, endPoint y: 240, distance: 38.5
click at [856, 265] on p "£21,731 - £26,716" at bounding box center [872, 275] width 125 height 21
copy p "21,731"
drag, startPoint x: 879, startPoint y: 235, endPoint x: 911, endPoint y: 240, distance: 32.6
click at [911, 265] on p "£21,731 - £26,716" at bounding box center [872, 275] width 125 height 21
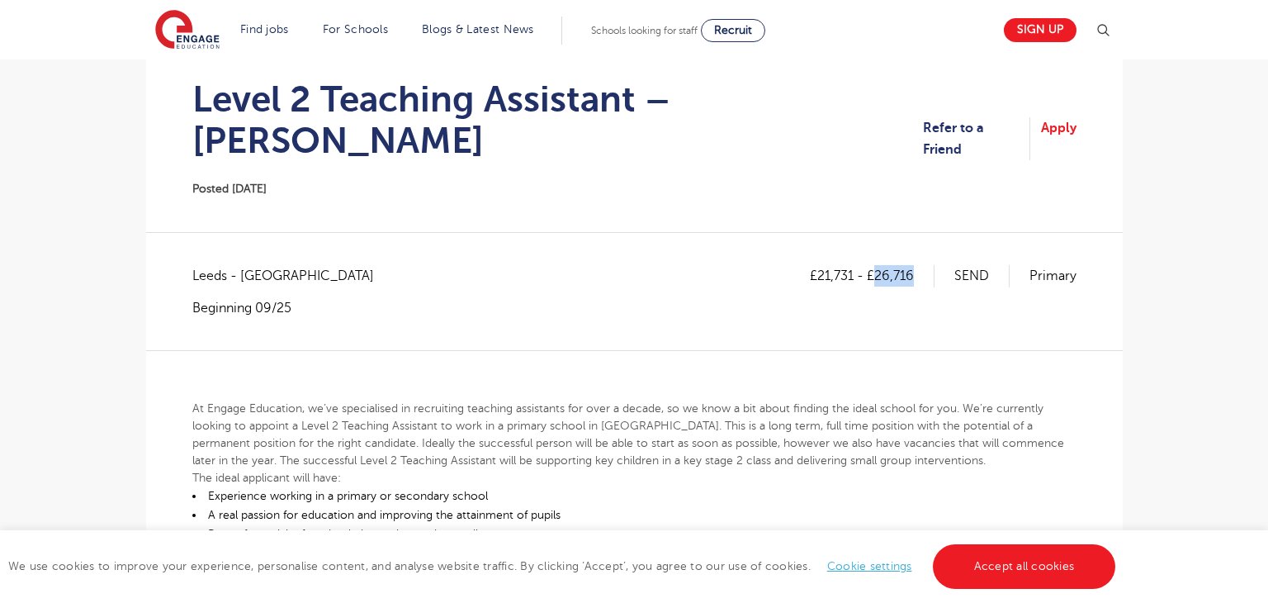
copy p "26,716"
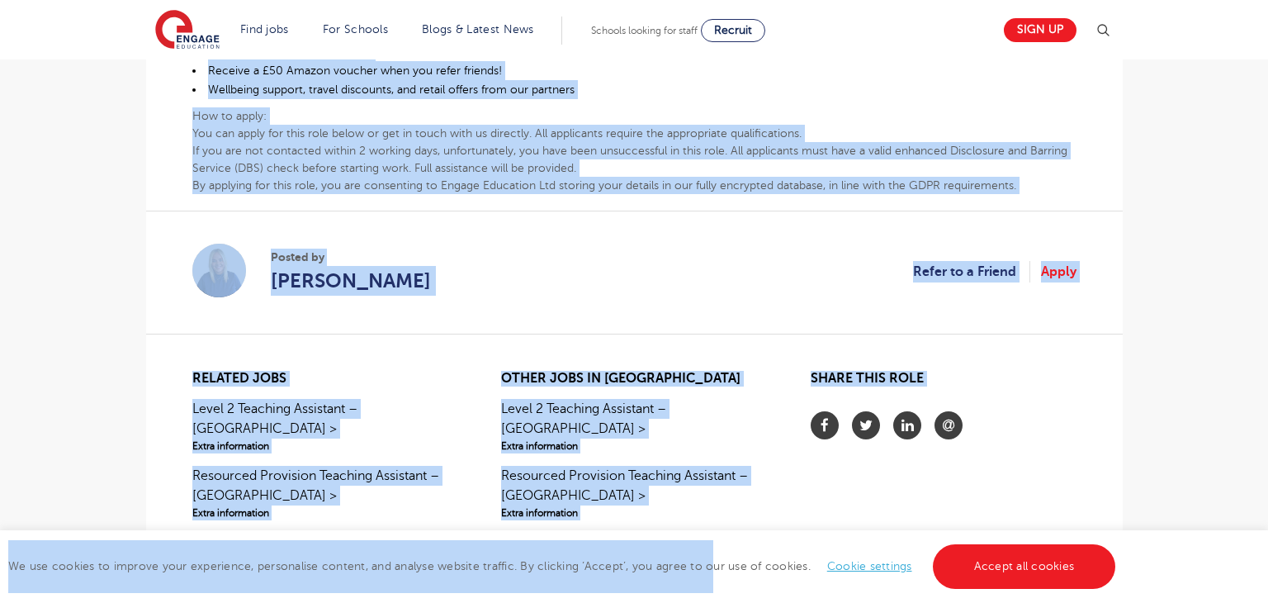
scroll to position [867, 0]
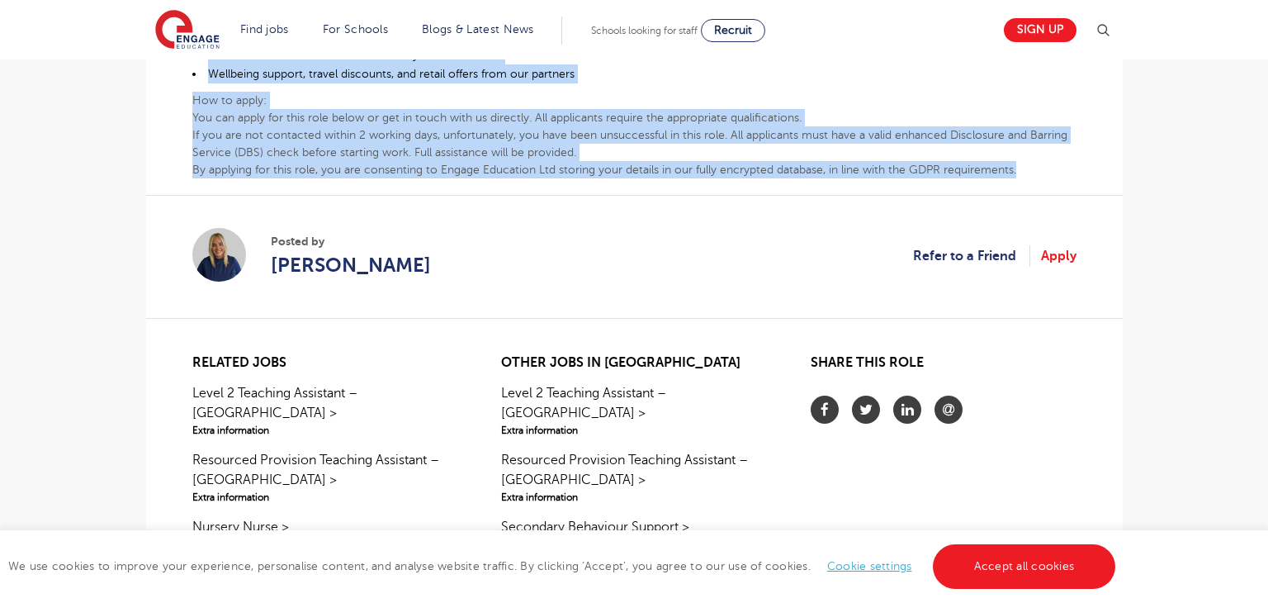
drag, startPoint x: 192, startPoint y: 361, endPoint x: 1040, endPoint y: 132, distance: 878.0
copy div "At Engage Education, we’ve specialised in recruiting teaching assistants for ov…"
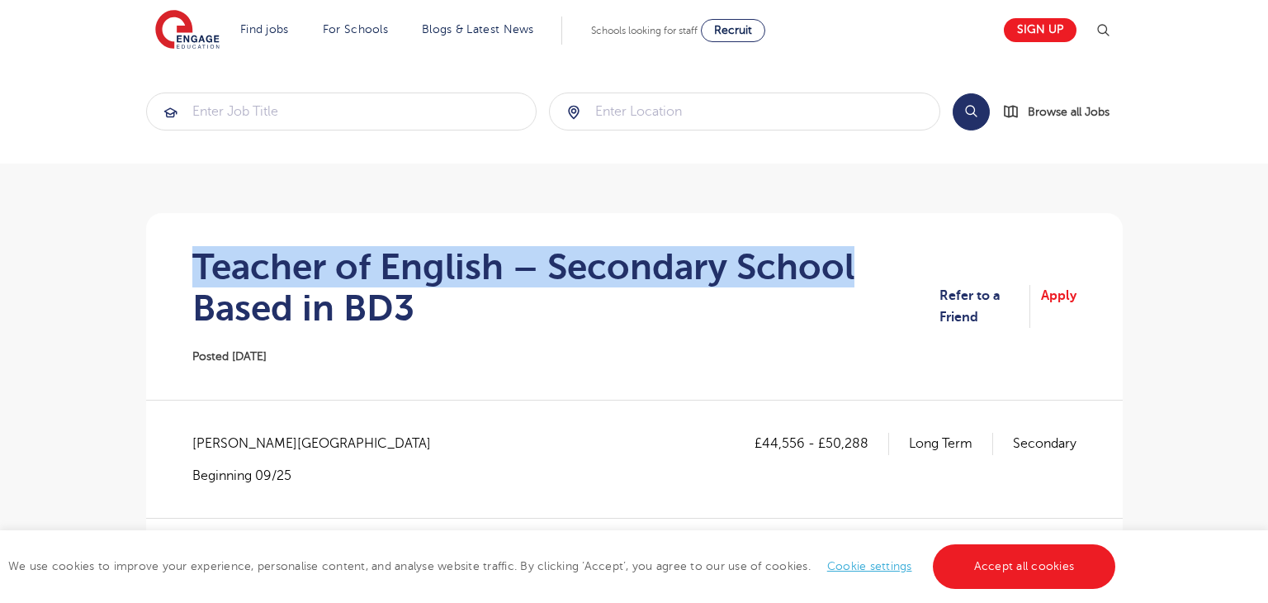
click at [861, 276] on h1 "Teacher of English – Secondary School Based in BD3" at bounding box center [565, 287] width 747 height 83
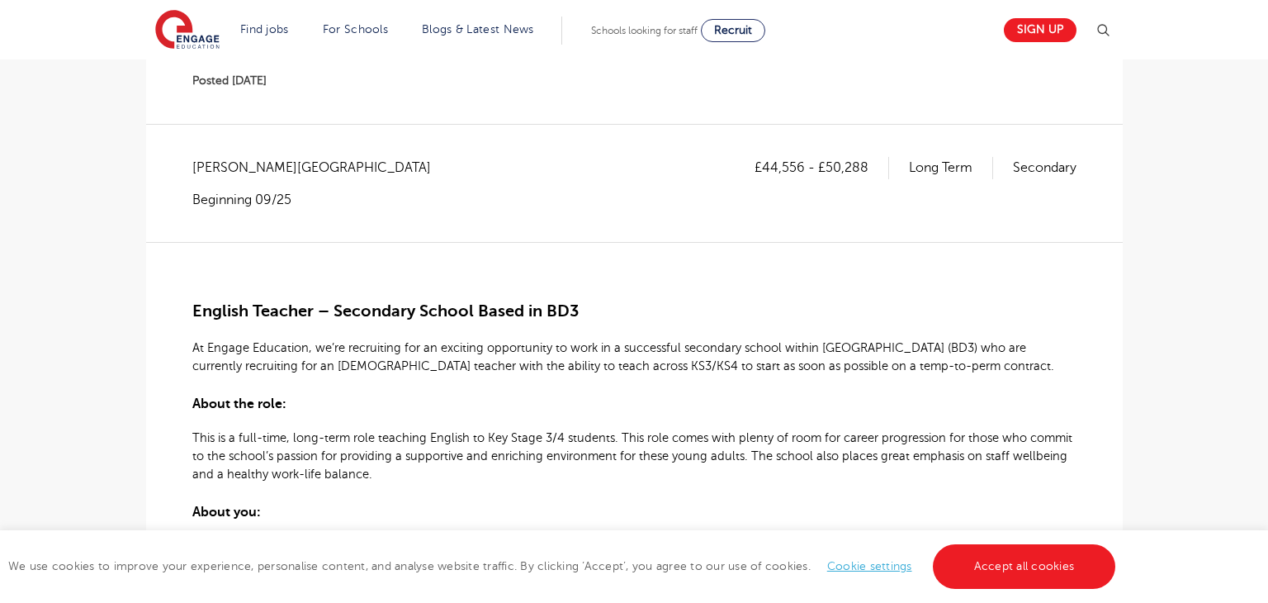
scroll to position [277, 0]
drag, startPoint x: 761, startPoint y: 166, endPoint x: 805, endPoint y: 166, distance: 43.7
click at [805, 166] on p "£44,556 - £50,288" at bounding box center [821, 165] width 135 height 21
copy p "44,556"
drag, startPoint x: 825, startPoint y: 159, endPoint x: 864, endPoint y: 168, distance: 39.7
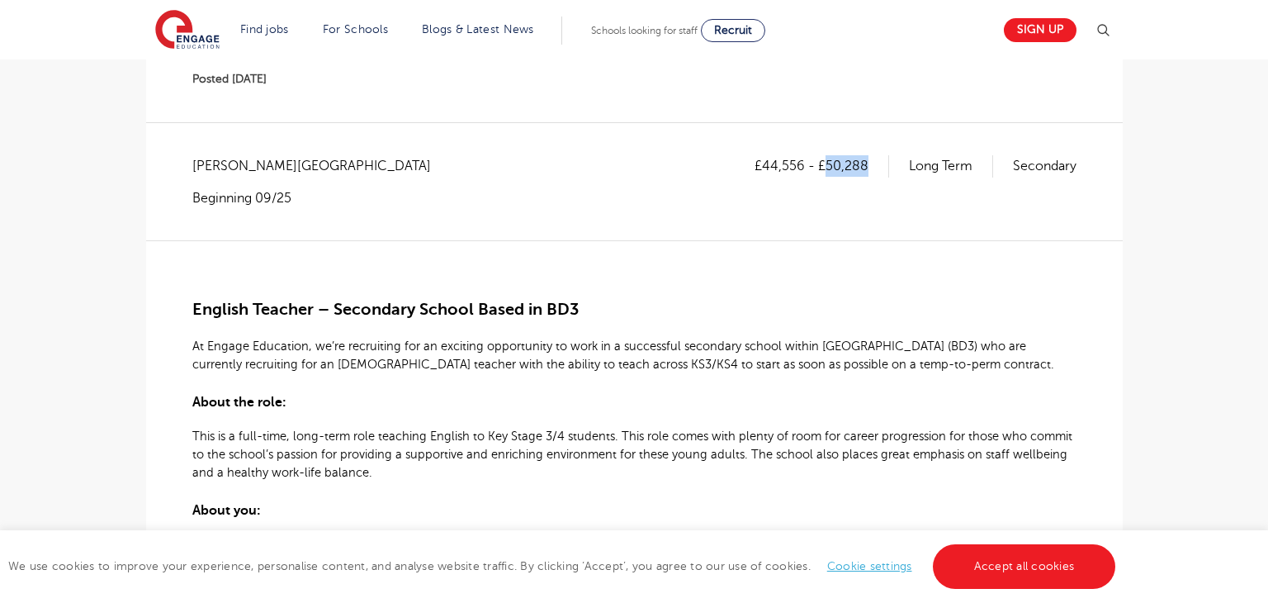
click at [864, 168] on p "£44,556 - £50,288" at bounding box center [821, 165] width 135 height 21
copy p "50,288"
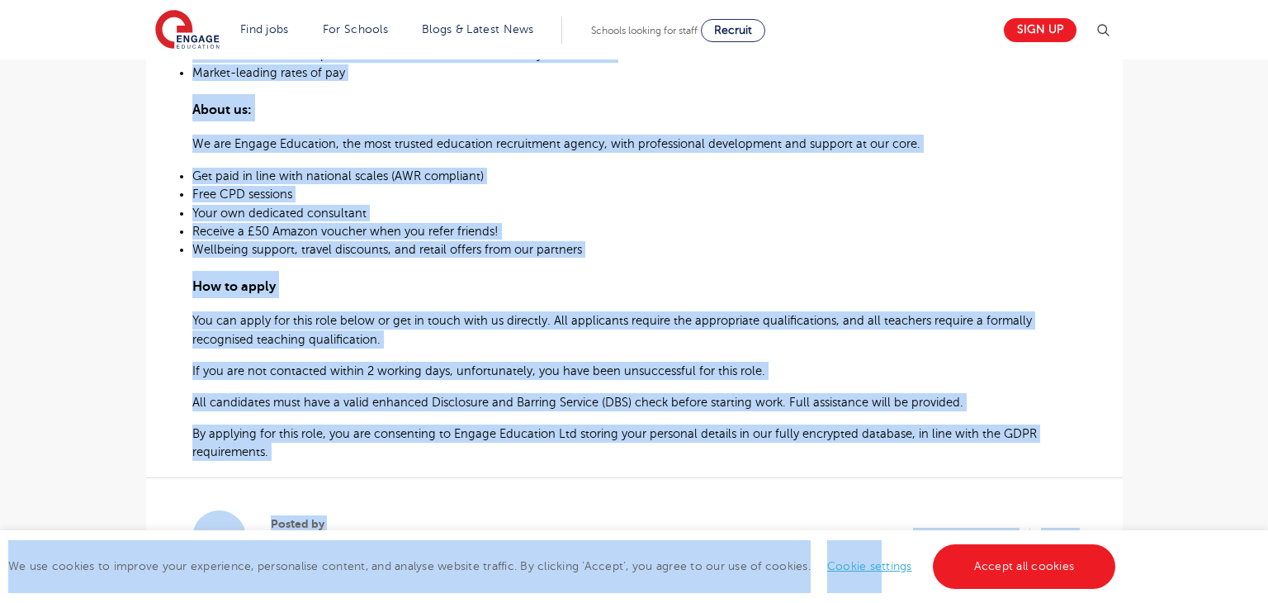
scroll to position [855, 0]
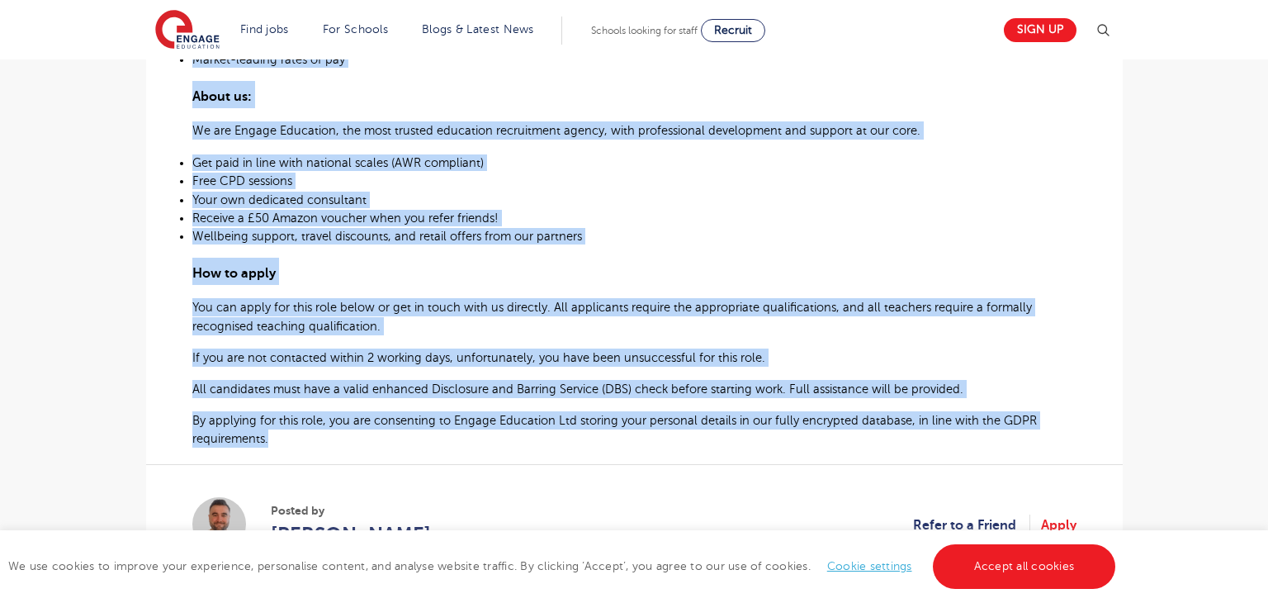
drag, startPoint x: 192, startPoint y: 305, endPoint x: 1027, endPoint y: 437, distance: 844.9
click at [1027, 437] on div "English Teacher – Secondary School Based in BD3 At Engage Education, we’re recr…" at bounding box center [634, 54] width 884 height 785
copy div "Loremip Dolorsi – Ametconse Adipis Elits do EI4 Te Incidi Utlaboree, do’ma aliq…"
click at [767, 164] on p "Get paid in line with national scales (AWR compliant)" at bounding box center [634, 162] width 884 height 17
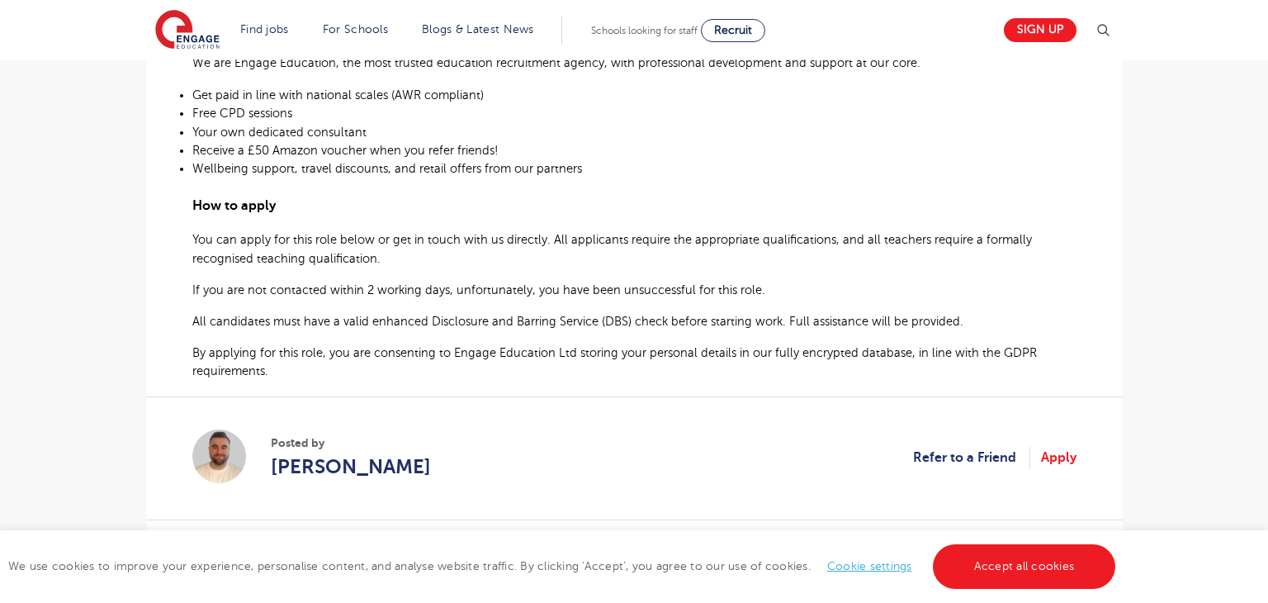
scroll to position [924, 0]
